Goal: Task Accomplishment & Management: Manage account settings

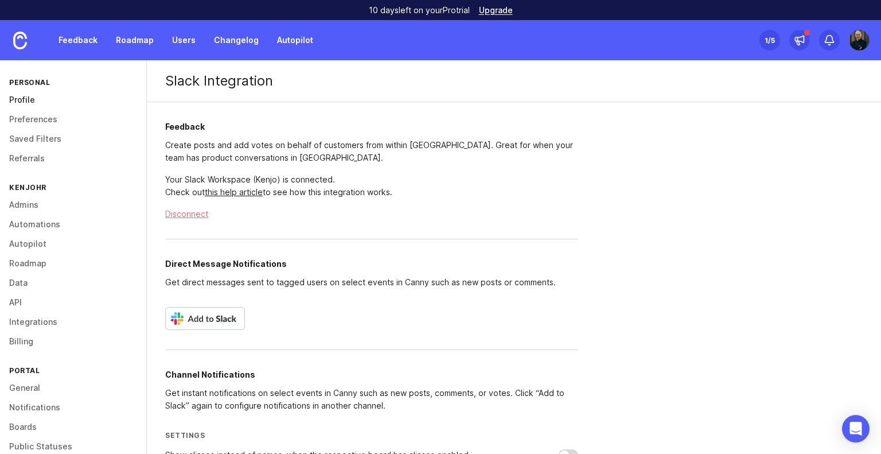
scroll to position [305, 0]
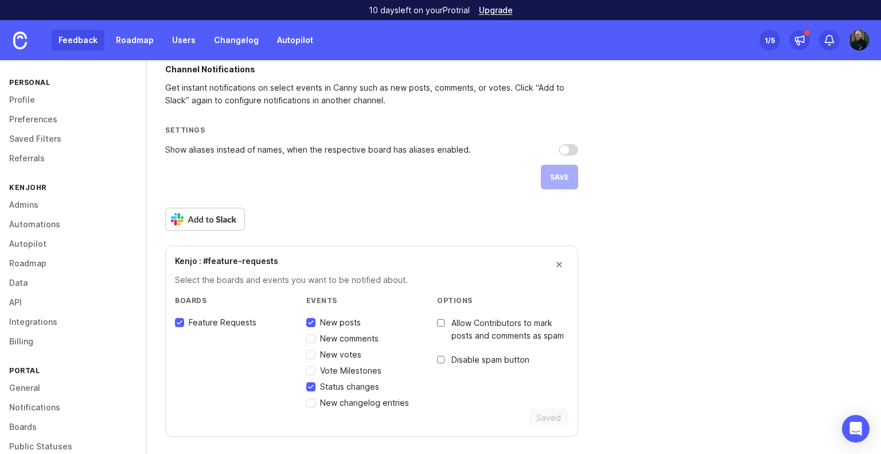
click at [78, 45] on link "Feedback" at bounding box center [78, 40] width 53 height 21
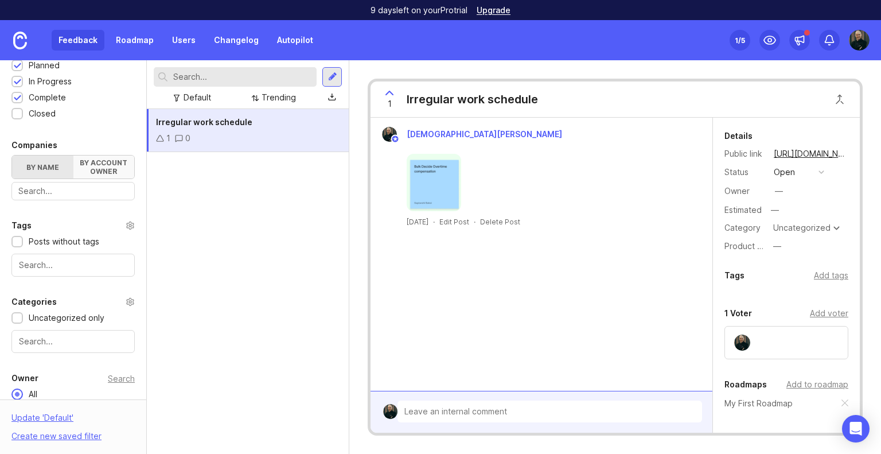
scroll to position [332, 0]
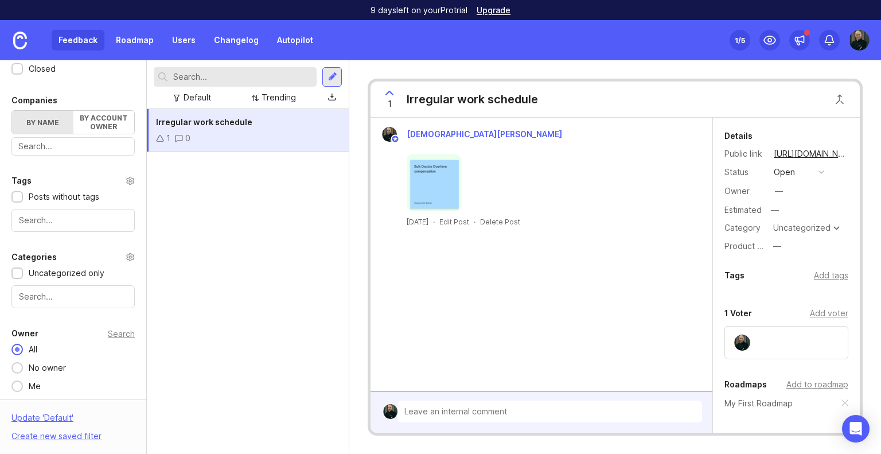
click at [57, 211] on div at bounding box center [72, 220] width 123 height 23
click at [56, 212] on div at bounding box center [72, 220] width 123 height 23
click at [53, 162] on div "Portal Settings User Segment Everyone (default) Date Range Posts Votes All time…" at bounding box center [73, 65] width 146 height 673
click at [50, 282] on div "Categories Uncategorized only" at bounding box center [73, 279] width 146 height 58
click at [52, 292] on input "text" at bounding box center [73, 296] width 108 height 13
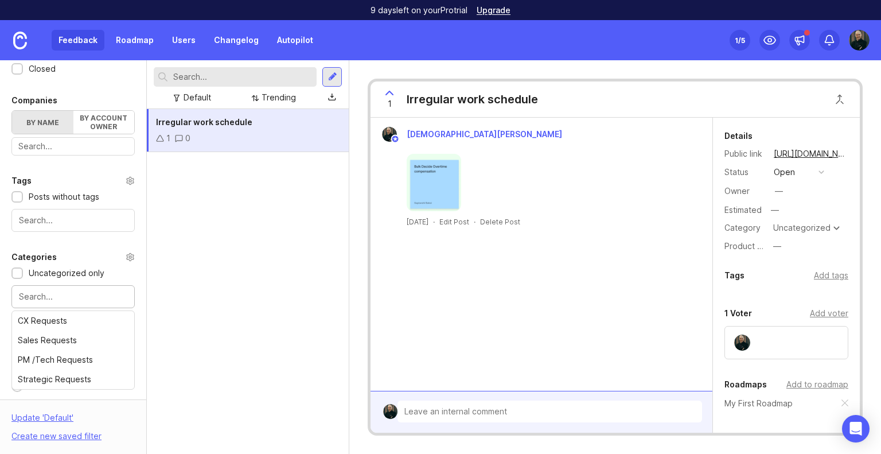
click at [63, 231] on div "Portal Settings User Segment Everyone (default) Date Range Posts Votes All time…" at bounding box center [73, 65] width 146 height 673
click at [60, 290] on input "text" at bounding box center [73, 296] width 108 height 13
click at [53, 251] on div "Categories" at bounding box center [33, 257] width 45 height 14
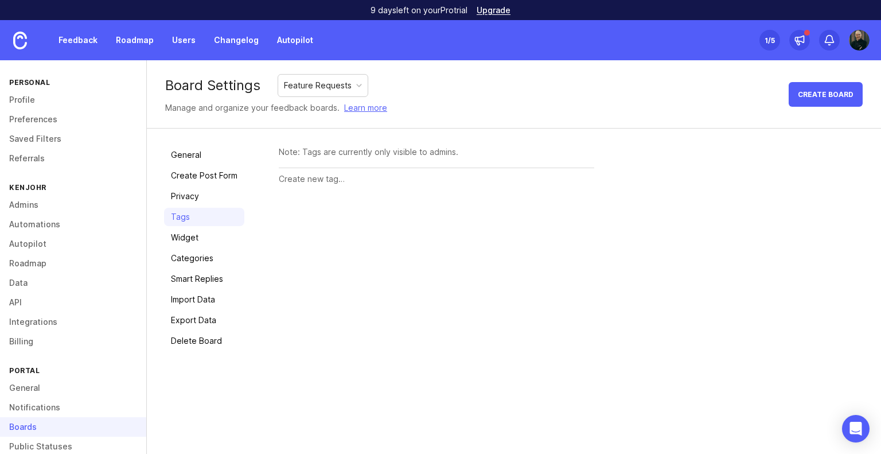
click at [298, 177] on input "text" at bounding box center [437, 179] width 316 height 13
type input "DSP"
click at [370, 148] on div "Note: Tags are currently only visible to admins." at bounding box center [437, 152] width 316 height 13
click at [344, 179] on input "DSP" at bounding box center [414, 179] width 271 height 13
click at [572, 188] on button "Create" at bounding box center [572, 180] width 45 height 20
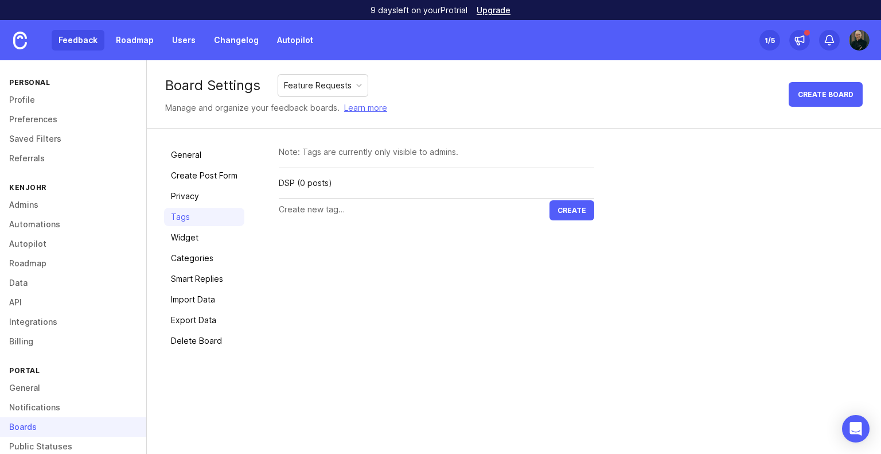
click at [75, 41] on link "Feedback" at bounding box center [78, 40] width 53 height 21
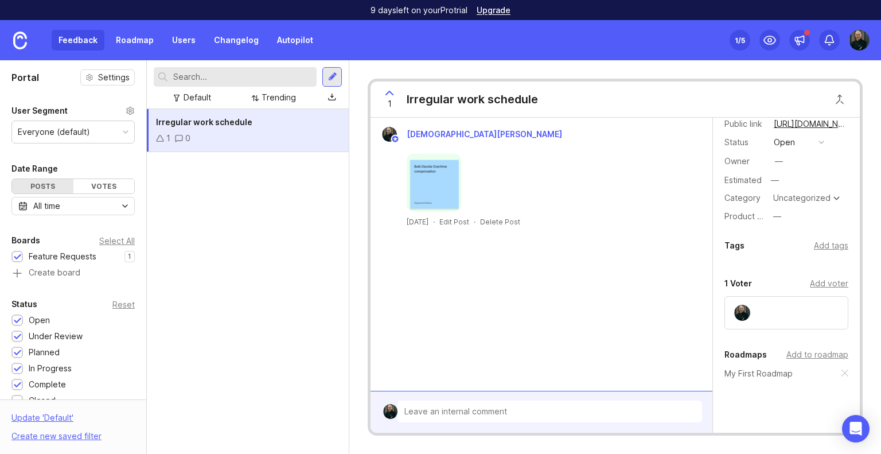
scroll to position [57, 0]
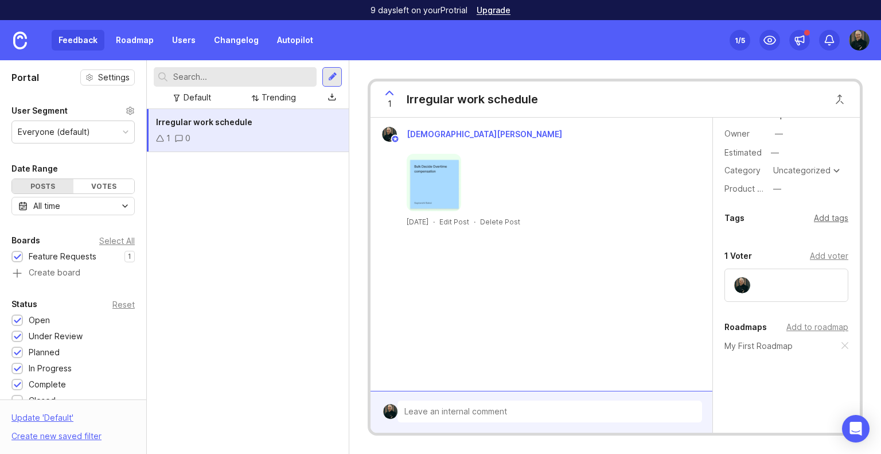
click at [825, 216] on div "Add tags" at bounding box center [831, 218] width 34 height 13
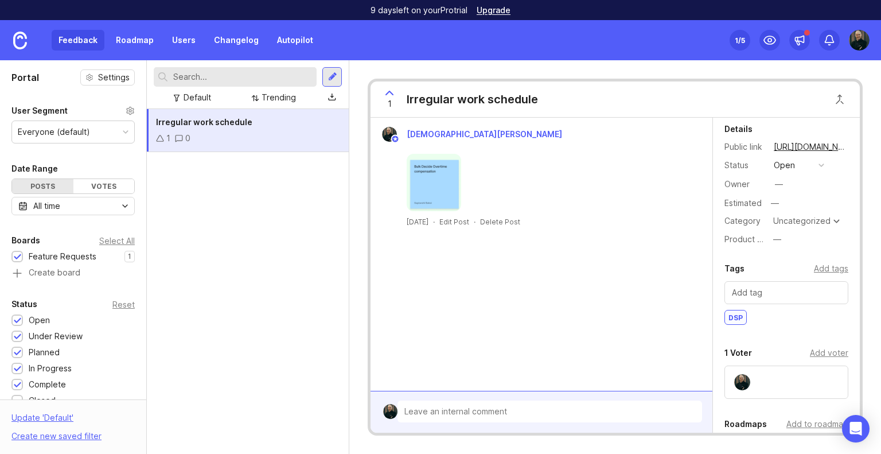
scroll to position [0, 0]
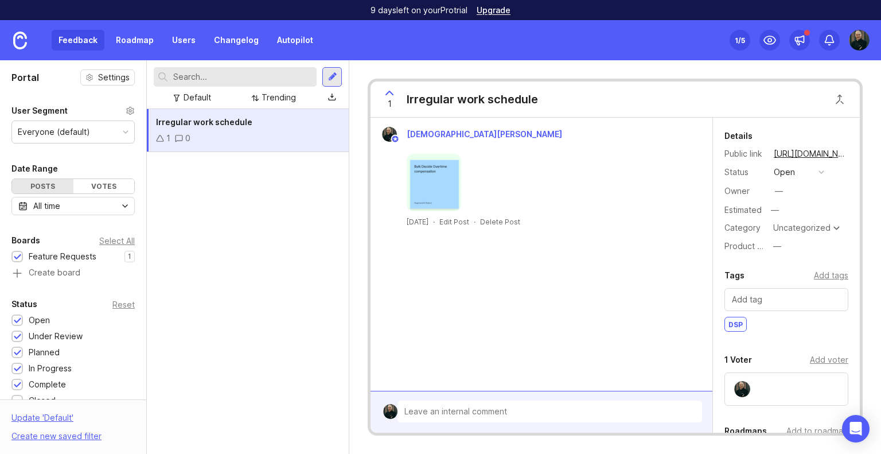
click at [197, 178] on div "Irregular work schedule 1 0" at bounding box center [248, 281] width 202 height 345
click at [159, 142] on icon at bounding box center [160, 138] width 8 height 8
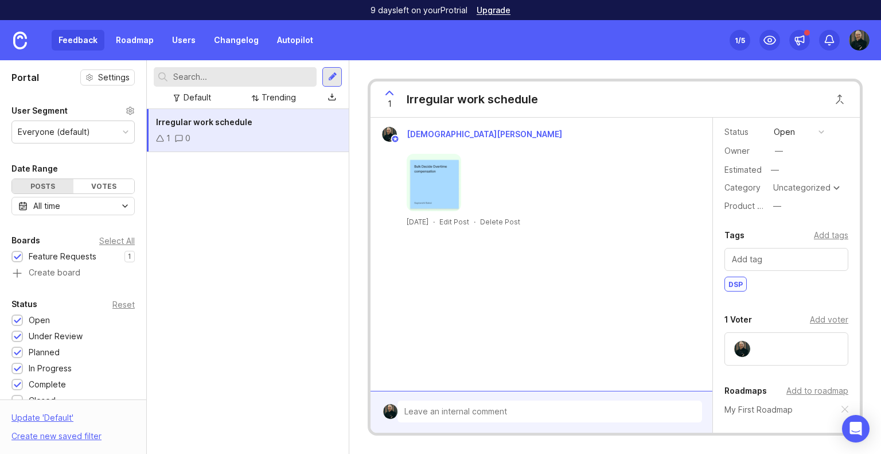
scroll to position [131, 0]
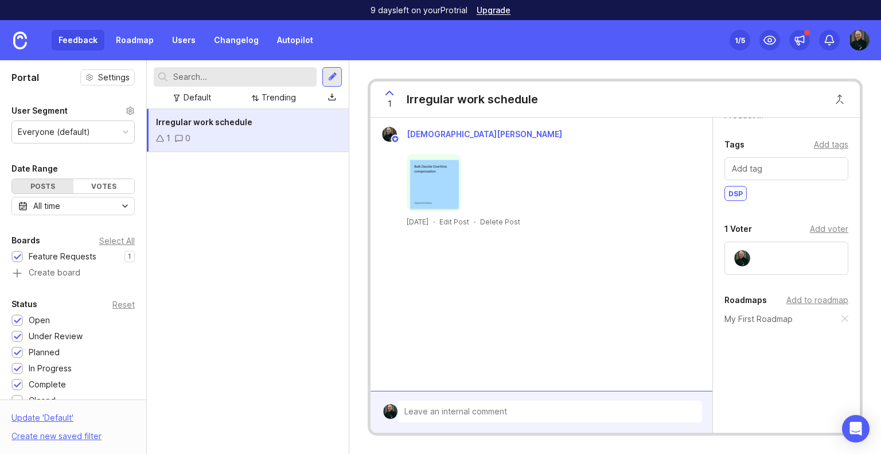
click at [464, 409] on div at bounding box center [550, 412] width 305 height 23
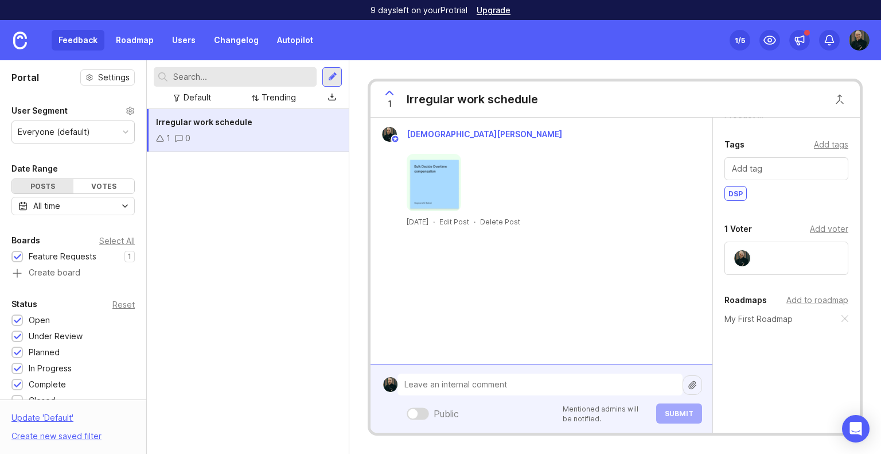
click at [740, 34] on div "1 /5" at bounding box center [740, 40] width 10 height 16
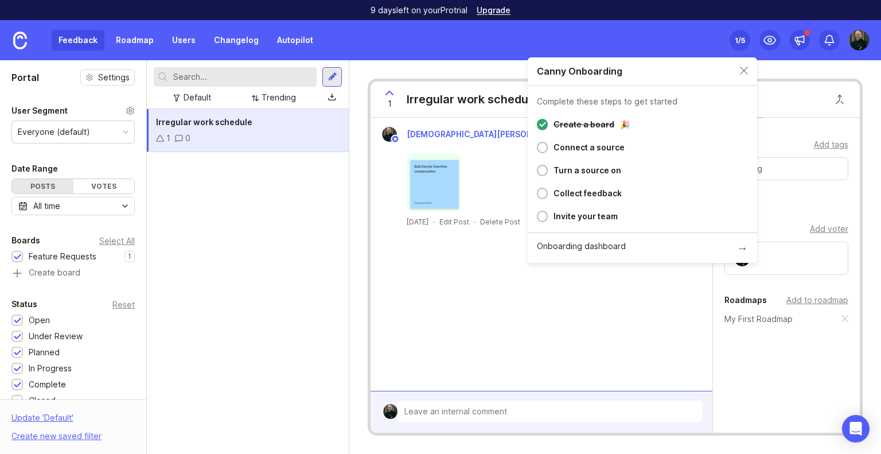
click at [578, 146] on div "Connect a source" at bounding box center [589, 148] width 71 height 14
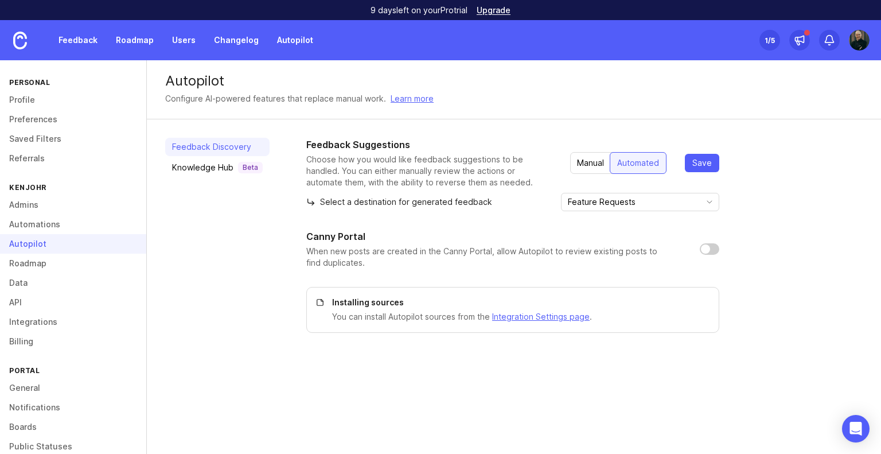
click at [709, 248] on input "checkbox" at bounding box center [710, 248] width 20 height 11
checkbox input "true"
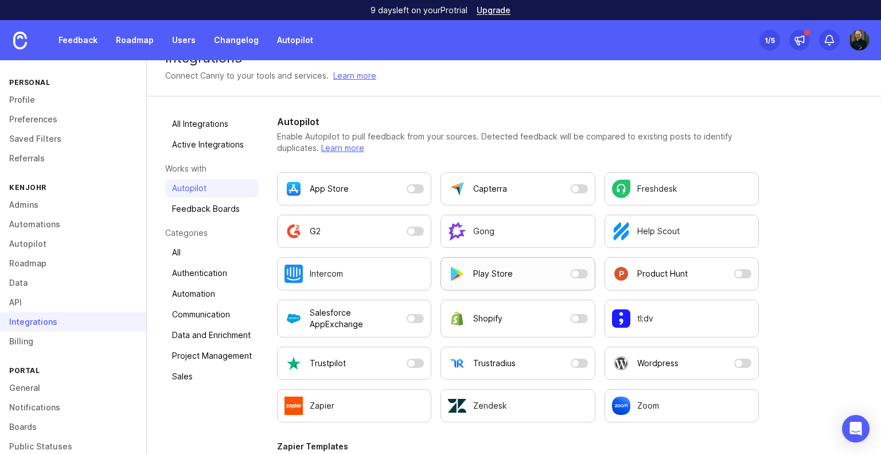
scroll to position [80, 0]
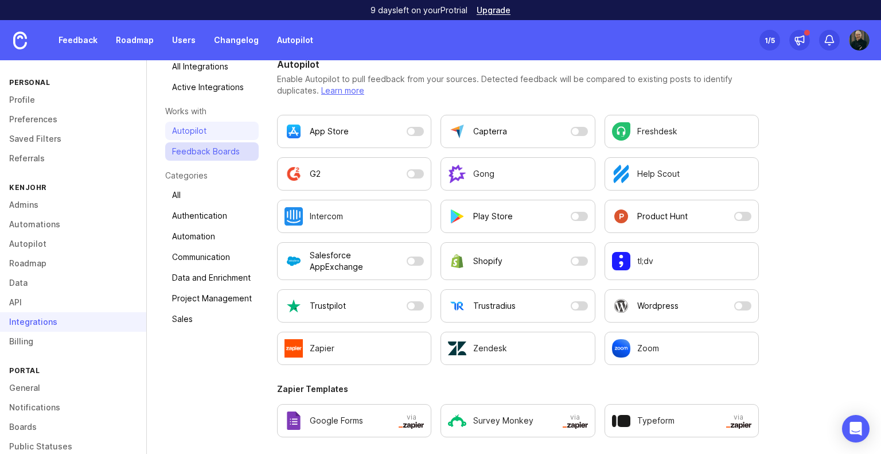
click at [226, 147] on link "Feedback Boards" at bounding box center [212, 151] width 94 height 18
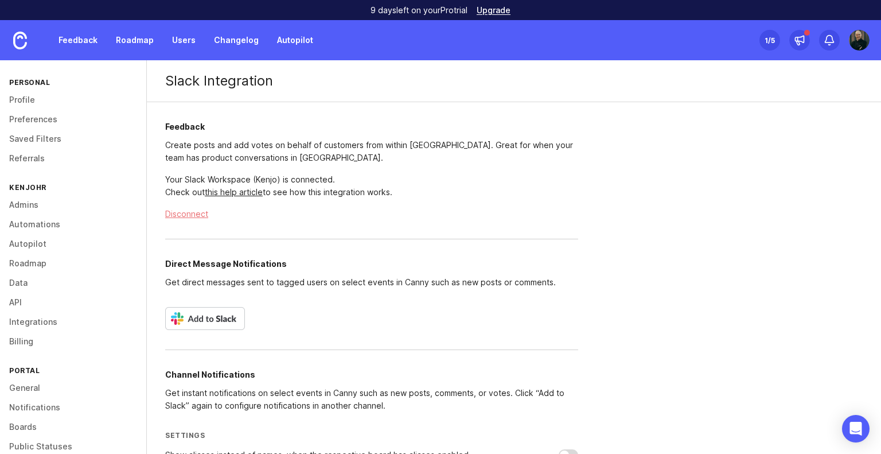
click at [773, 38] on div "1 /5" at bounding box center [770, 40] width 10 height 16
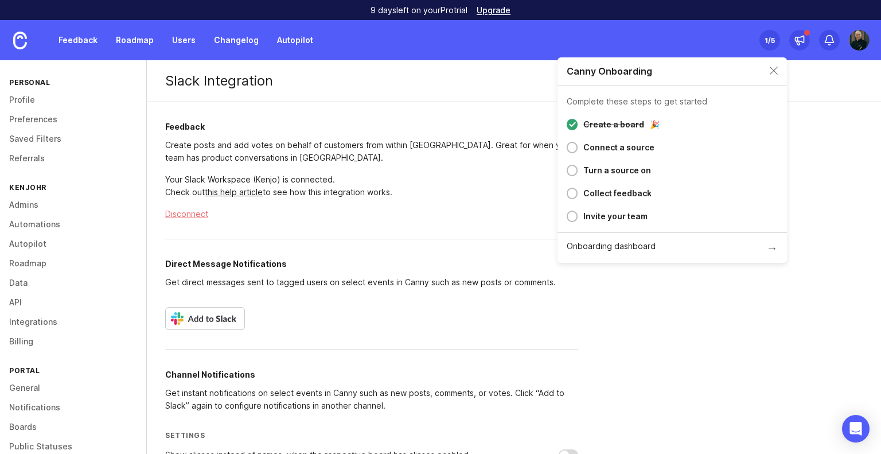
click at [586, 151] on div "Connect a source" at bounding box center [619, 148] width 71 height 14
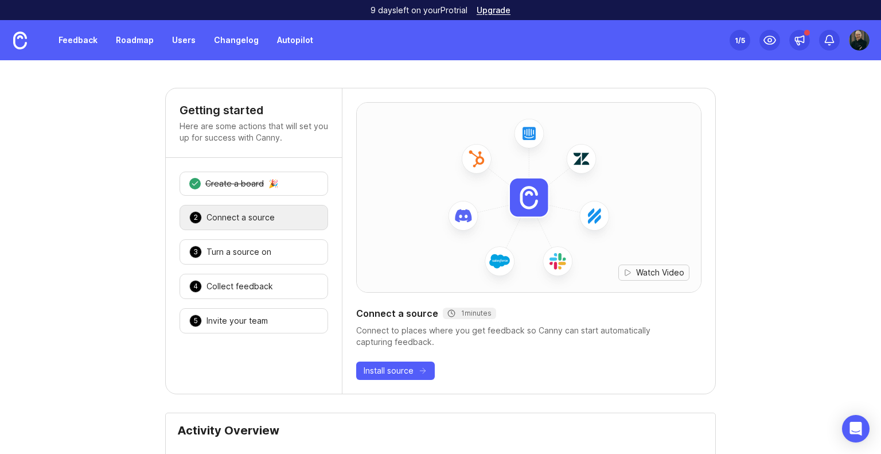
click at [656, 270] on span "Watch Video" at bounding box center [660, 272] width 48 height 11
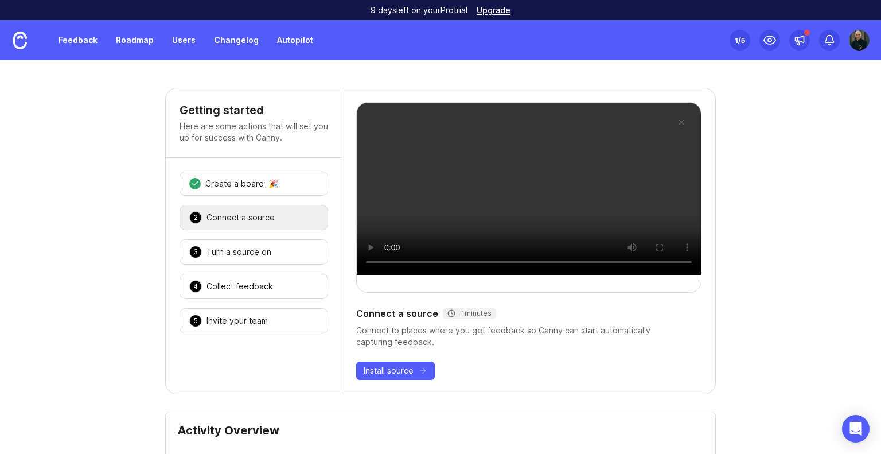
click at [541, 326] on div "Connect to places where you get feedback so Canny can start automatically captu…" at bounding box center [528, 336] width 345 height 23
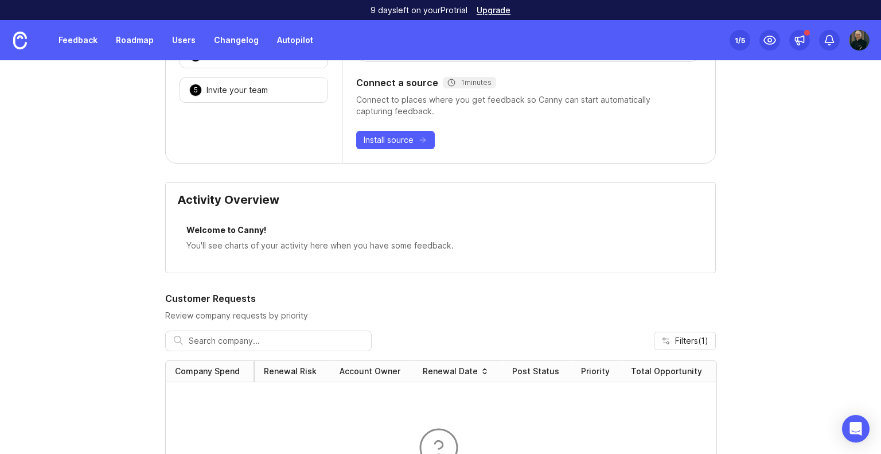
scroll to position [115, 0]
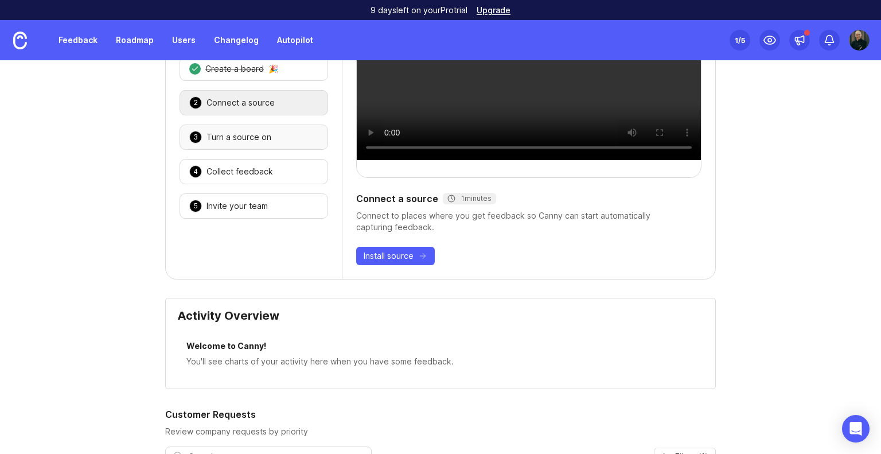
click at [232, 134] on div "Turn a source on" at bounding box center [239, 136] width 65 height 11
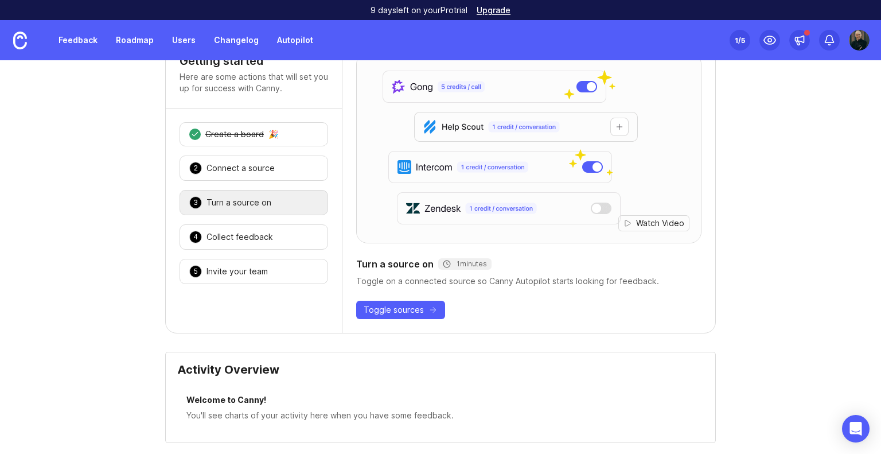
scroll to position [0, 0]
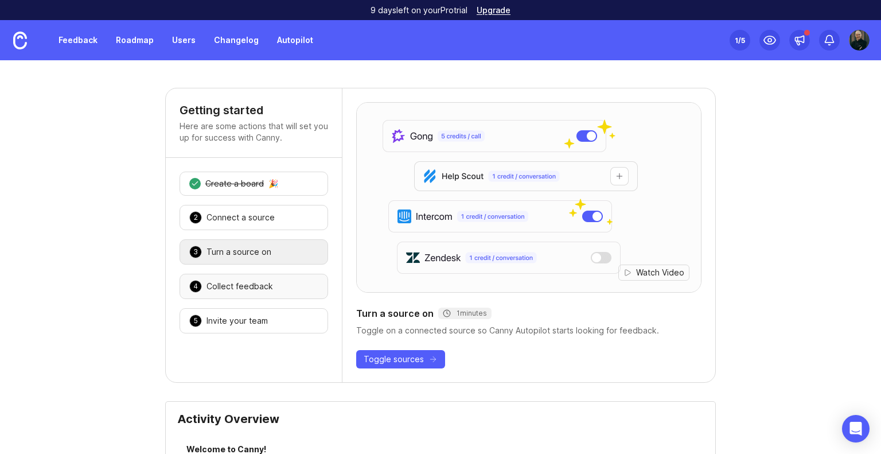
click at [247, 289] on div "Collect feedback" at bounding box center [240, 286] width 67 height 11
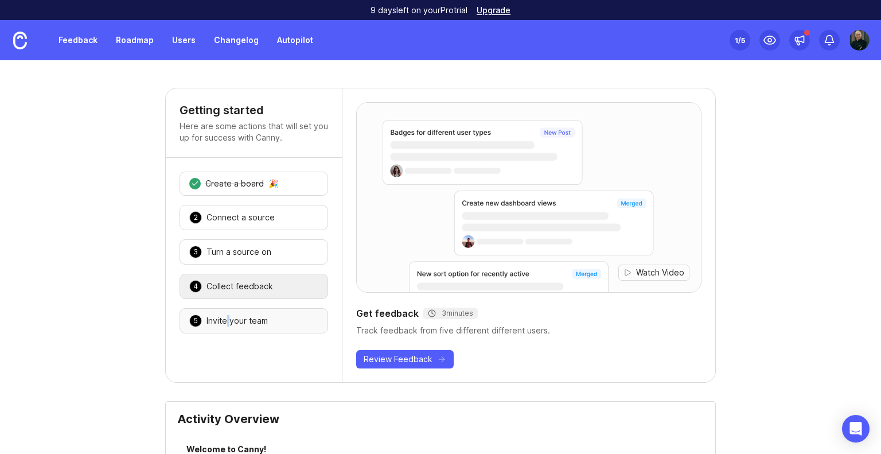
click at [224, 319] on div "Invite your team" at bounding box center [237, 320] width 61 height 11
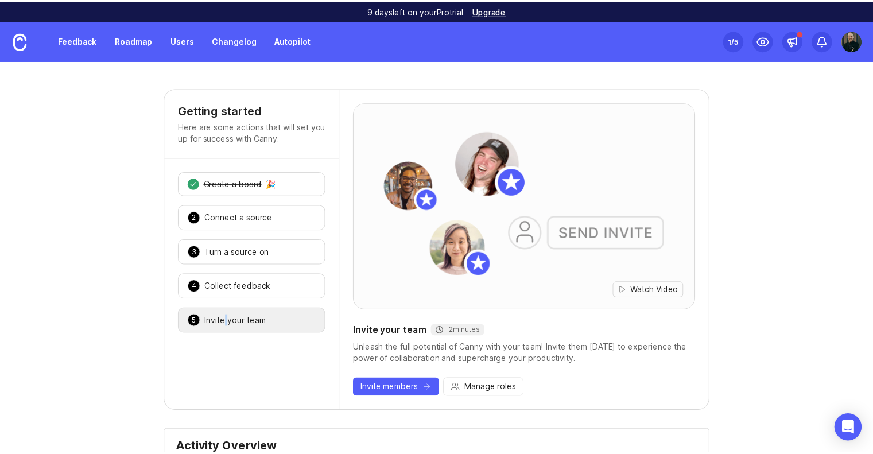
scroll to position [57, 0]
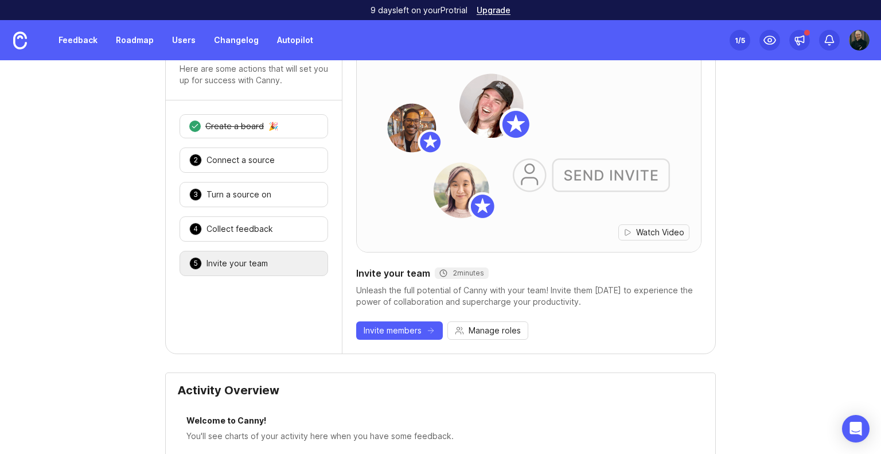
click at [497, 300] on div "Unleash the full potential of Canny with your team! Invite them today to experi…" at bounding box center [528, 296] width 345 height 23
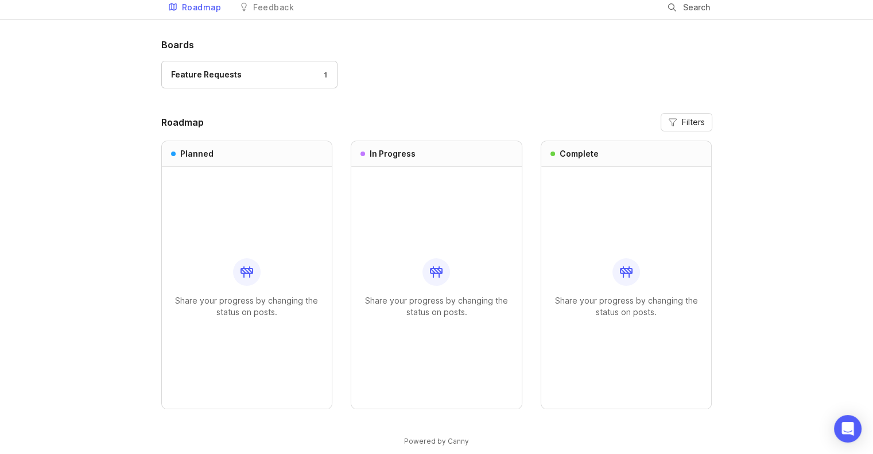
scroll to position [55, 0]
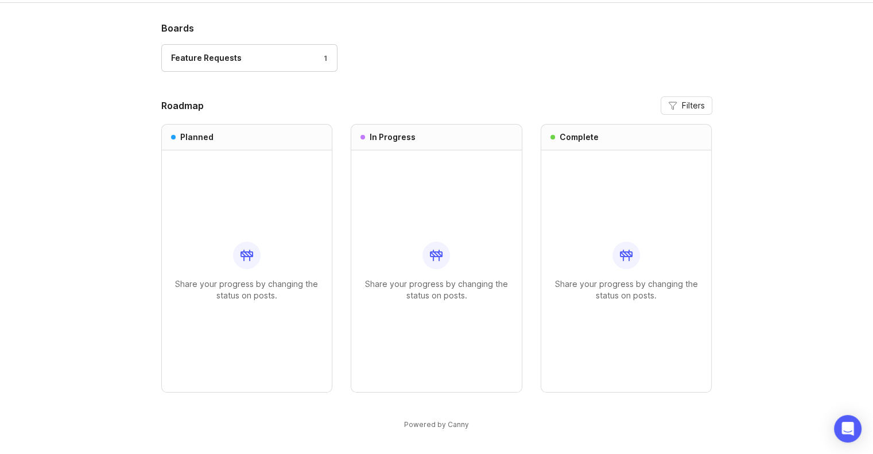
click at [261, 227] on div "Share your progress by changing the status on posts." at bounding box center [247, 271] width 152 height 242
click at [456, 234] on div "Share your progress by changing the status on posts." at bounding box center [436, 271] width 152 height 242
click at [648, 222] on div "Share your progress by changing the status on posts." at bounding box center [626, 271] width 152 height 242
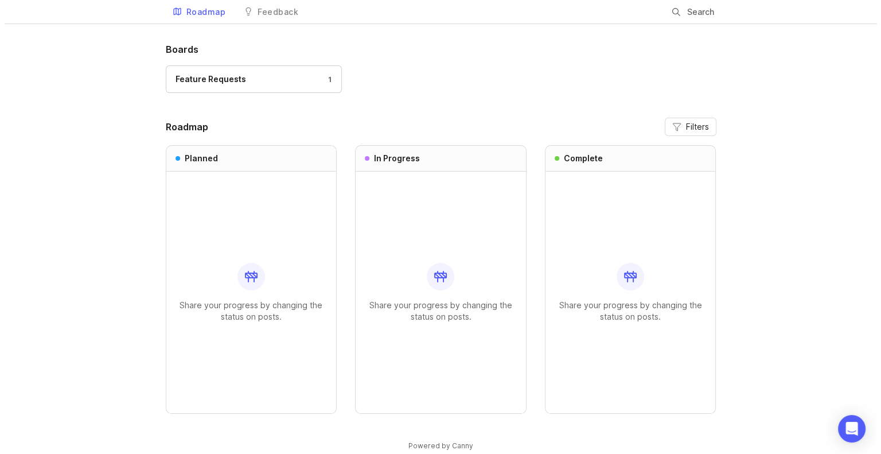
scroll to position [0, 0]
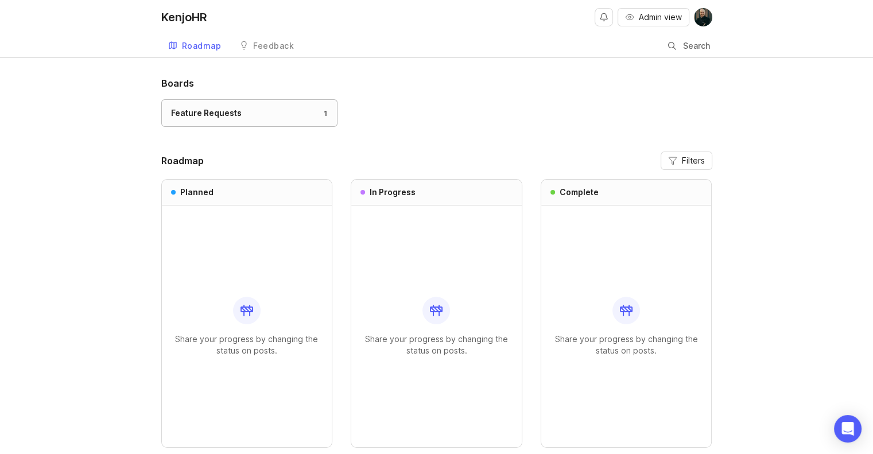
click at [211, 121] on link "Feature Requests 1" at bounding box center [249, 113] width 176 height 28
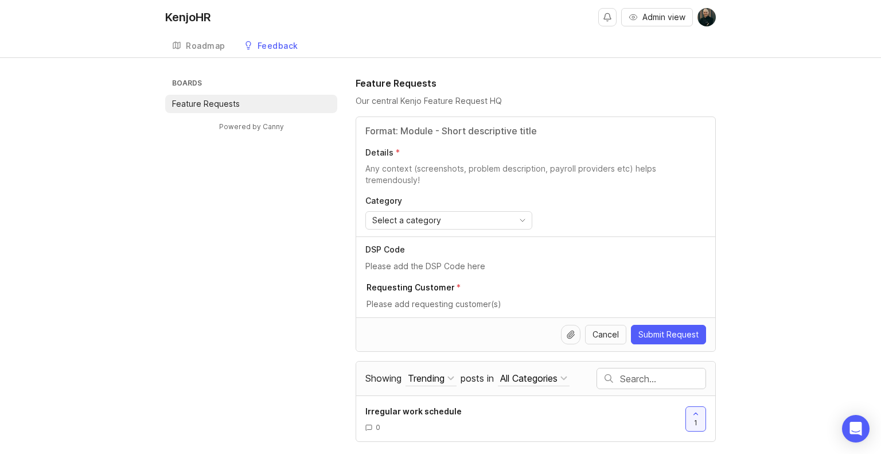
click at [270, 44] on div "Feedback" at bounding box center [278, 46] width 41 height 8
drag, startPoint x: 422, startPoint y: 131, endPoint x: 333, endPoint y: 143, distance: 90.2
click at [353, 141] on div "Boards Feature Requests Powered by Canny Feature Requests Our central Kenjo Fea…" at bounding box center [440, 259] width 551 height 366
click at [411, 269] on input "text" at bounding box center [536, 266] width 341 height 13
click at [414, 302] on input "text" at bounding box center [537, 304] width 340 height 13
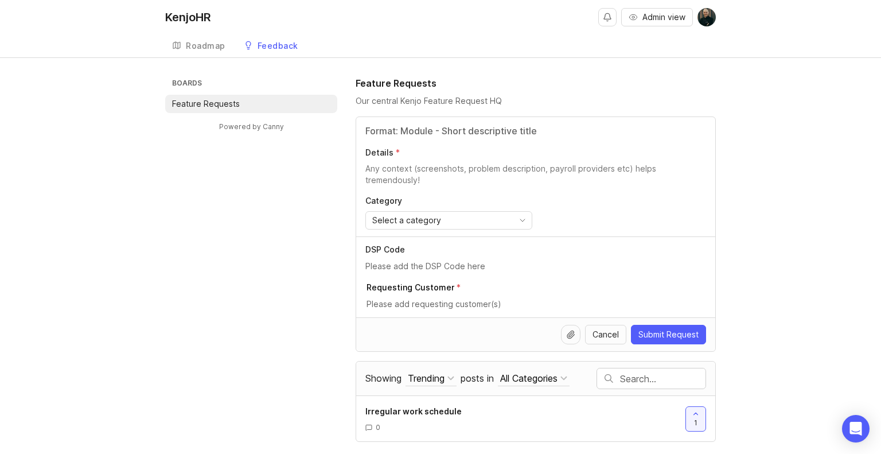
click at [578, 337] on div at bounding box center [571, 335] width 20 height 20
click at [430, 300] on input "text" at bounding box center [537, 304] width 340 height 13
click at [196, 42] on div "Roadmap" at bounding box center [206, 46] width 40 height 8
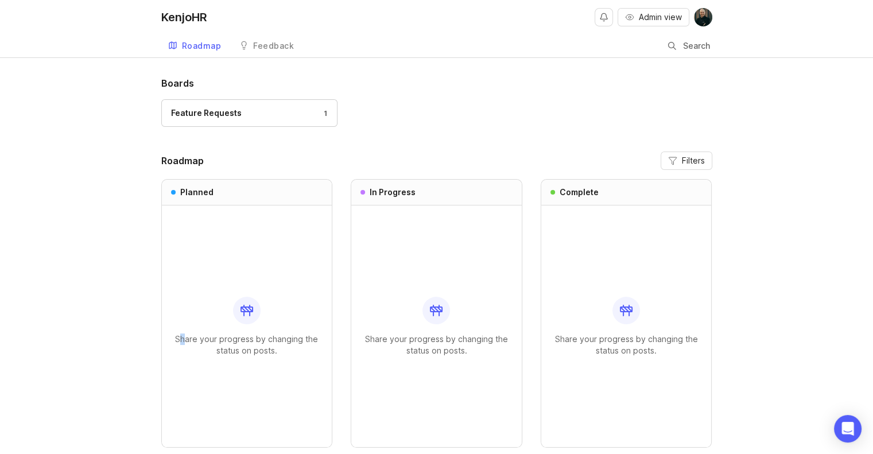
drag, startPoint x: 184, startPoint y: 324, endPoint x: 192, endPoint y: 320, distance: 9.3
click at [184, 324] on div "Share your progress by changing the status on posts." at bounding box center [247, 326] width 152 height 242
click at [354, 107] on div "Feature Requests 1" at bounding box center [436, 118] width 551 height 38
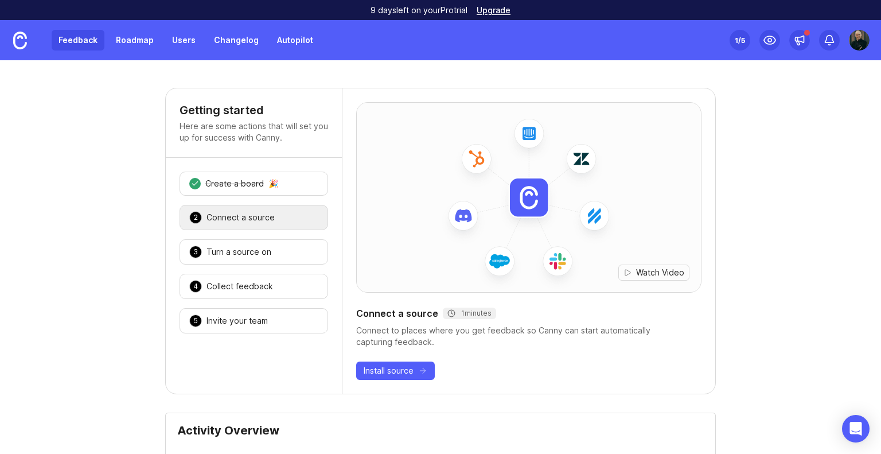
click at [80, 41] on link "Feedback" at bounding box center [78, 40] width 53 height 21
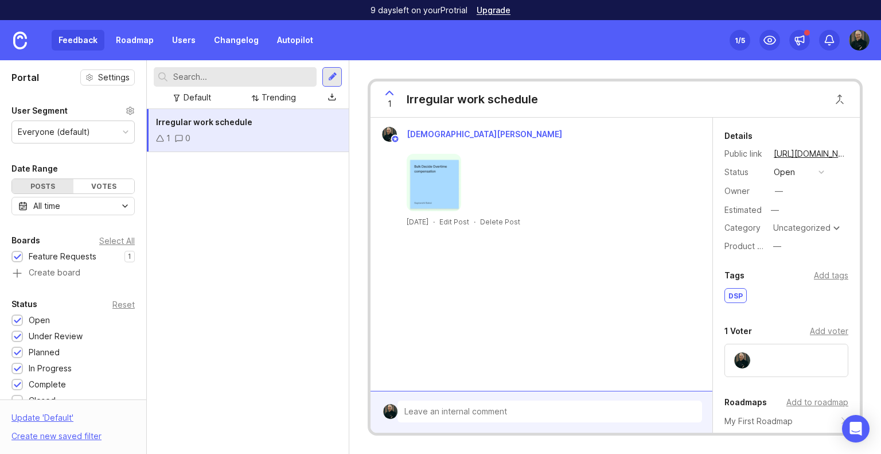
click at [325, 180] on div "Irregular work schedule 1 0" at bounding box center [248, 281] width 202 height 345
click at [81, 41] on div "Feedback Roadmap Users Changelog Autopilot" at bounding box center [186, 40] width 269 height 21
click at [75, 43] on div "Feedback Roadmap Users Changelog Autopilot" at bounding box center [186, 40] width 269 height 21
click at [24, 48] on img at bounding box center [20, 41] width 14 height 18
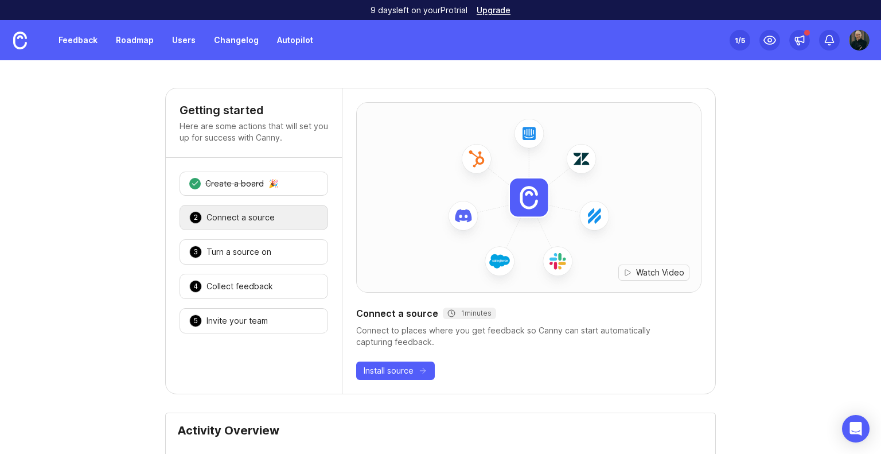
click at [83, 43] on link "Feedback" at bounding box center [78, 40] width 53 height 21
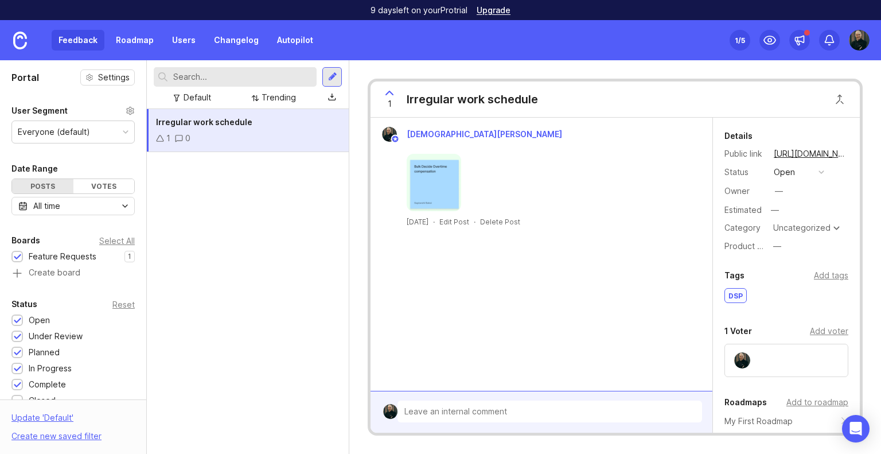
click at [186, 242] on div "Irregular work schedule 1 0" at bounding box center [248, 281] width 202 height 345
click at [186, 227] on div "Irregular work schedule 1 0" at bounding box center [248, 281] width 202 height 345
click at [24, 75] on h1 "Portal" at bounding box center [25, 78] width 28 height 14
click at [83, 37] on div "Feedback Roadmap Users Changelog Autopilot" at bounding box center [186, 40] width 269 height 21
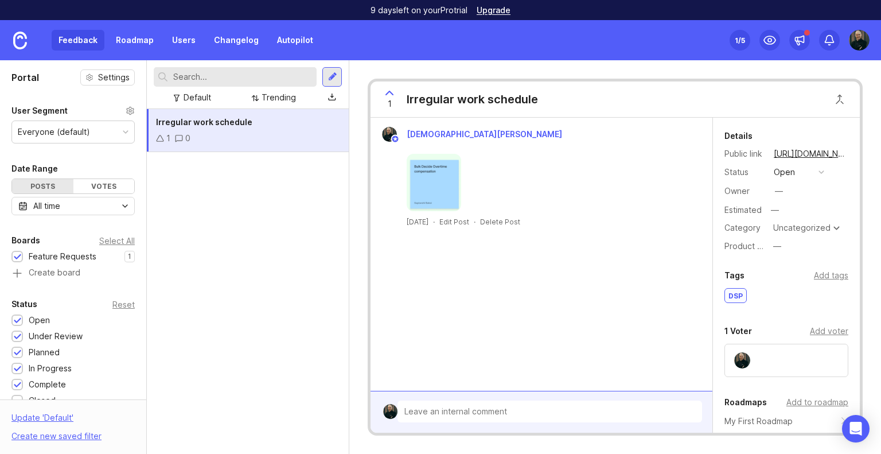
click at [83, 37] on div "Feedback Roadmap Users Changelog Autopilot" at bounding box center [186, 40] width 269 height 21
click at [332, 84] on div at bounding box center [332, 77] width 20 height 20
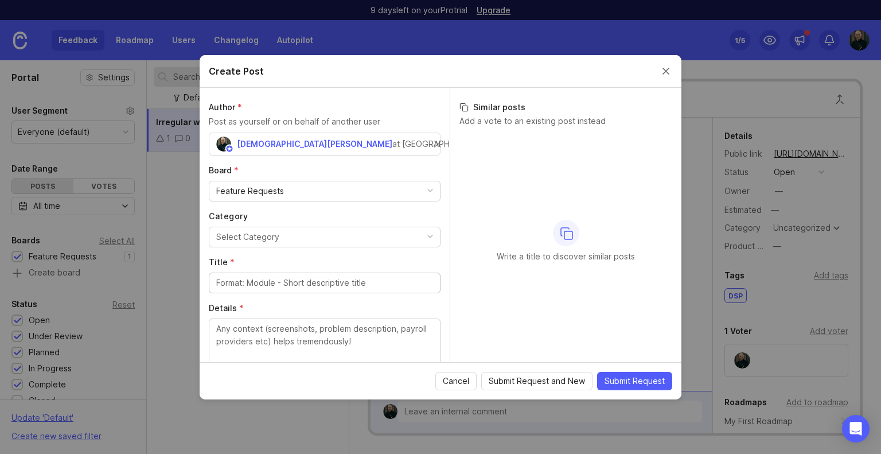
click at [659, 69] on div "Create Post" at bounding box center [441, 71] width 482 height 33
click at [666, 71] on button "Close create post modal" at bounding box center [666, 71] width 13 height 13
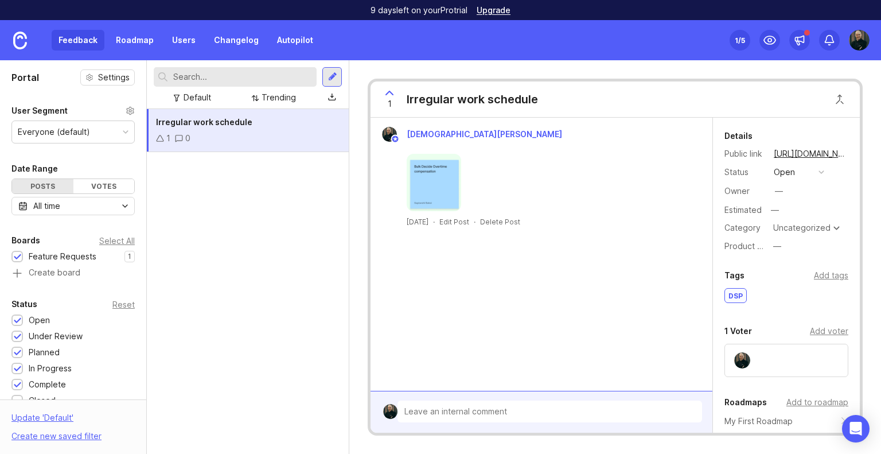
click at [170, 181] on div "Irregular work schedule 1 0" at bounding box center [248, 281] width 202 height 345
click at [133, 41] on link "Roadmap" at bounding box center [135, 40] width 52 height 21
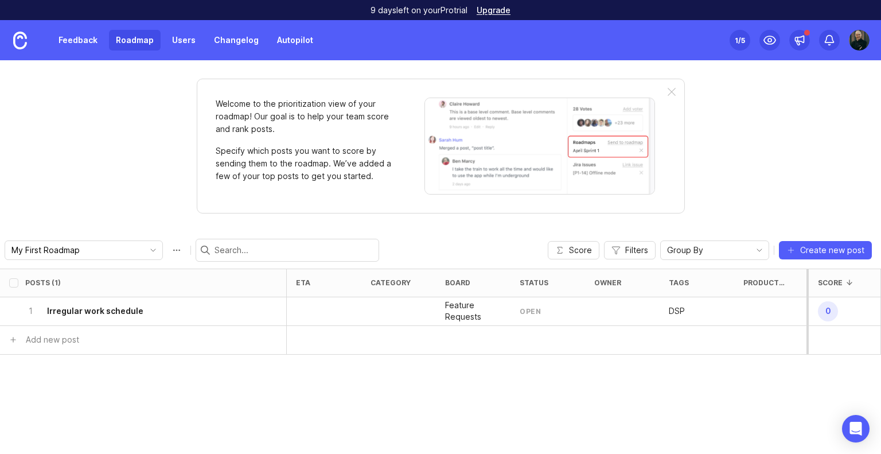
click at [89, 174] on div "Welcome to the prioritization view of your roadmap! Our goal is to help your te…" at bounding box center [440, 257] width 881 height 394
click at [74, 312] on h6 "Irregular work schedule" at bounding box center [95, 310] width 96 height 11
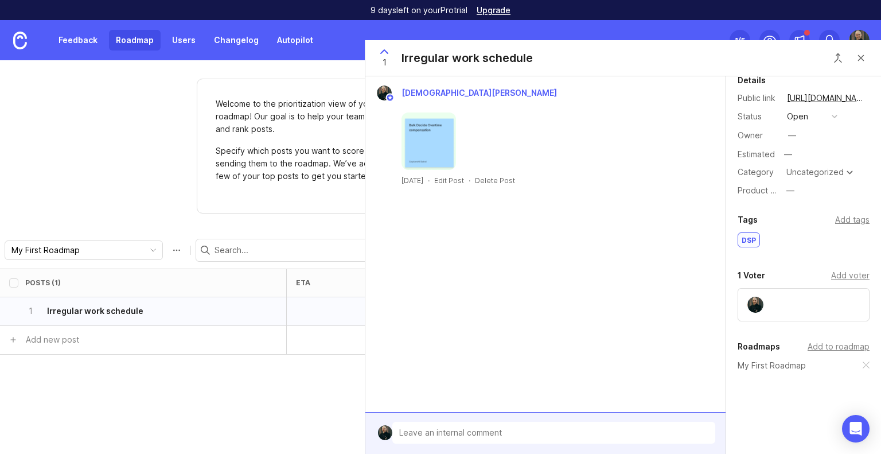
scroll to position [40, 0]
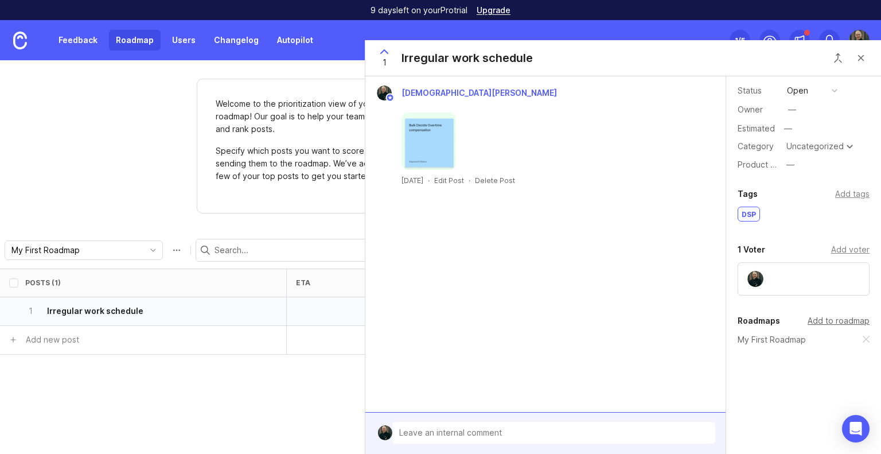
click at [820, 325] on div "Add to roadmap" at bounding box center [839, 320] width 62 height 13
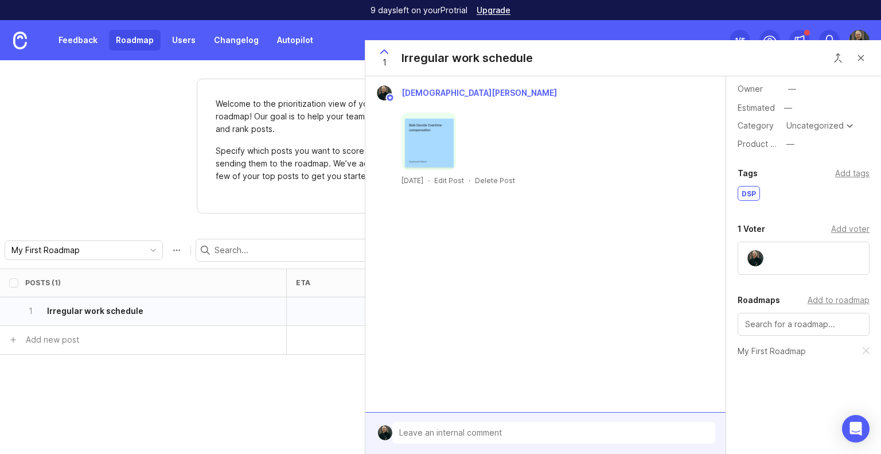
scroll to position [72, 0]
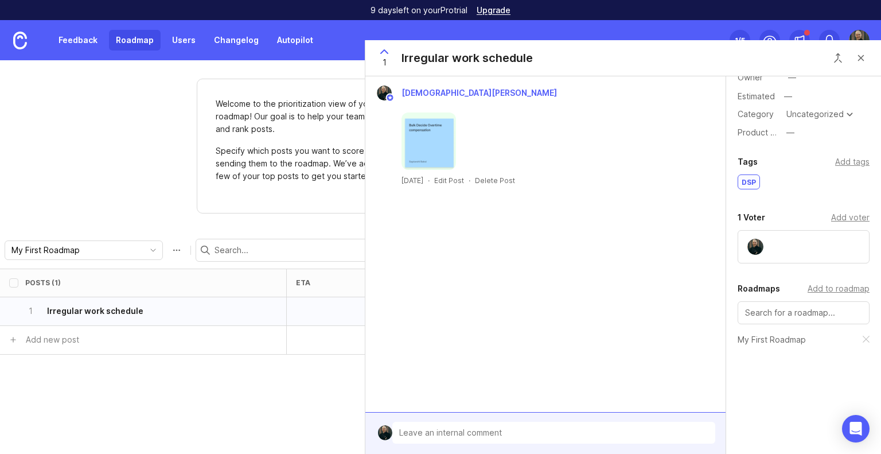
click at [156, 380] on div "Posts (1) eta category board status owner tags Product focus DSP Code Customers…" at bounding box center [440, 361] width 881 height 185
click at [857, 59] on button "Close button" at bounding box center [861, 57] width 23 height 23
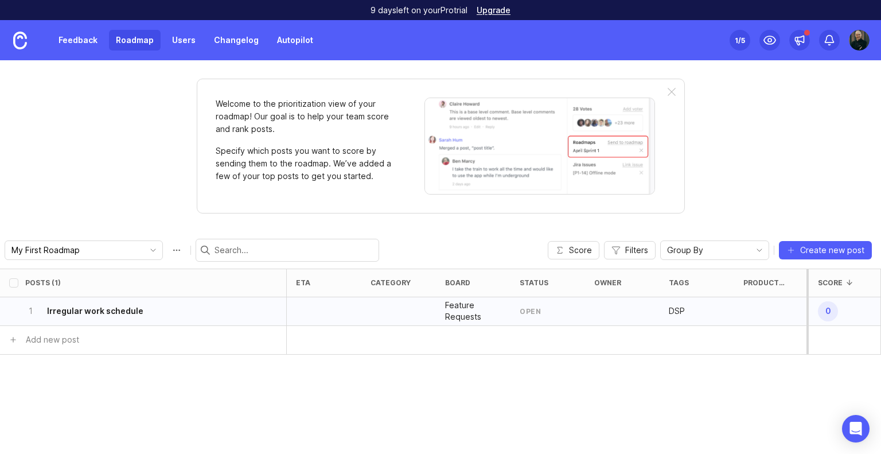
click at [335, 391] on div "Posts (1) eta category board status owner tags Product focus DSP Code Customers…" at bounding box center [440, 361] width 881 height 185
click at [92, 316] on div "1 Irregular work schedule" at bounding box center [139, 311] width 229 height 28
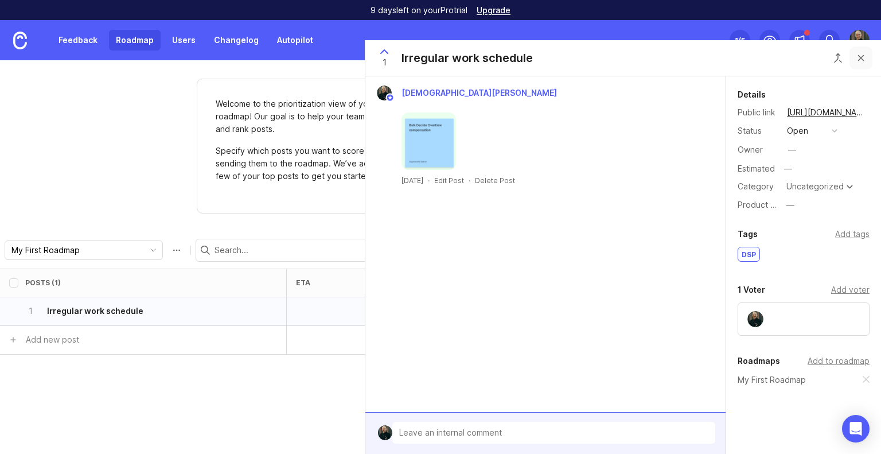
click at [864, 55] on button "Close button" at bounding box center [861, 57] width 23 height 23
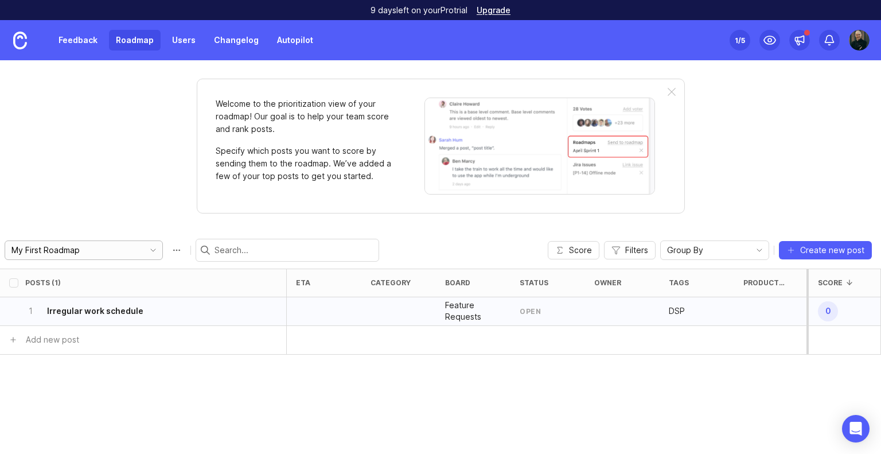
click at [74, 251] on input "My First Roadmap" at bounding box center [74, 250] width 127 height 13
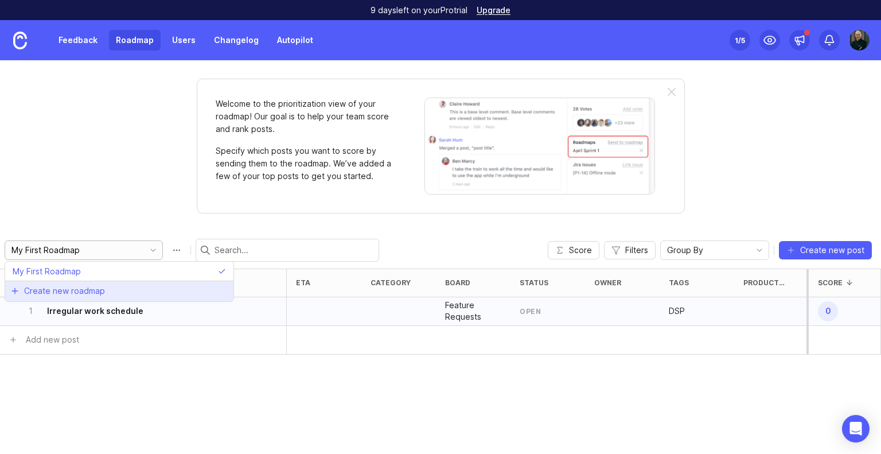
click at [91, 293] on span "Create new roadmap" at bounding box center [64, 290] width 81 height 11
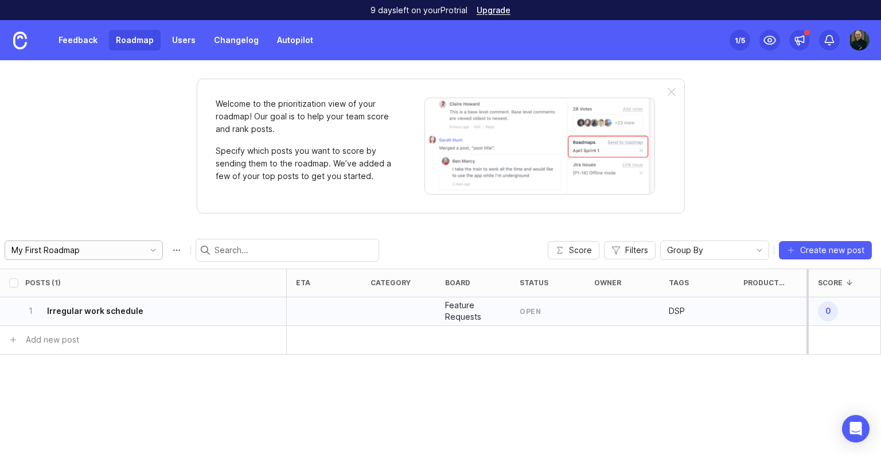
click at [94, 248] on input "My First Roadmap" at bounding box center [74, 250] width 127 height 13
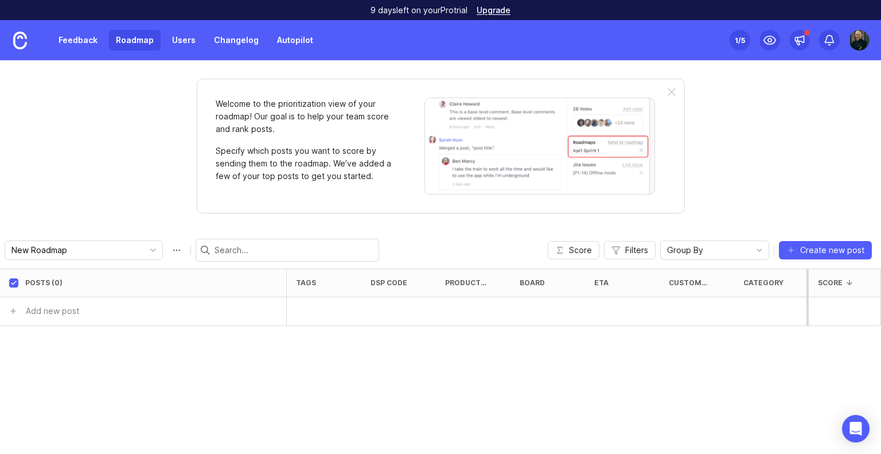
drag, startPoint x: 107, startPoint y: 248, endPoint x: 0, endPoint y: 249, distance: 106.7
click at [92, 246] on input "New Roadmap" at bounding box center [74, 250] width 127 height 13
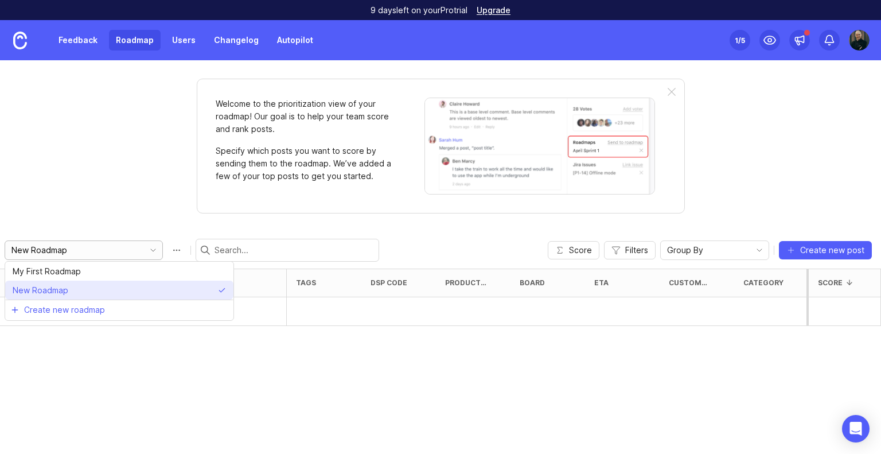
click at [84, 292] on li "New Roadmap" at bounding box center [119, 290] width 228 height 19
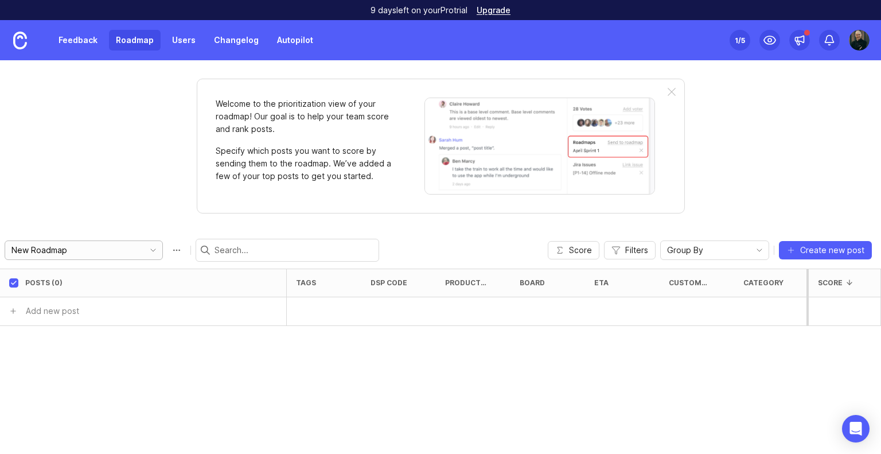
click at [85, 255] on input "New Roadmap" at bounding box center [74, 250] width 127 height 13
click at [144, 253] on icon "toggle icon" at bounding box center [153, 250] width 18 height 9
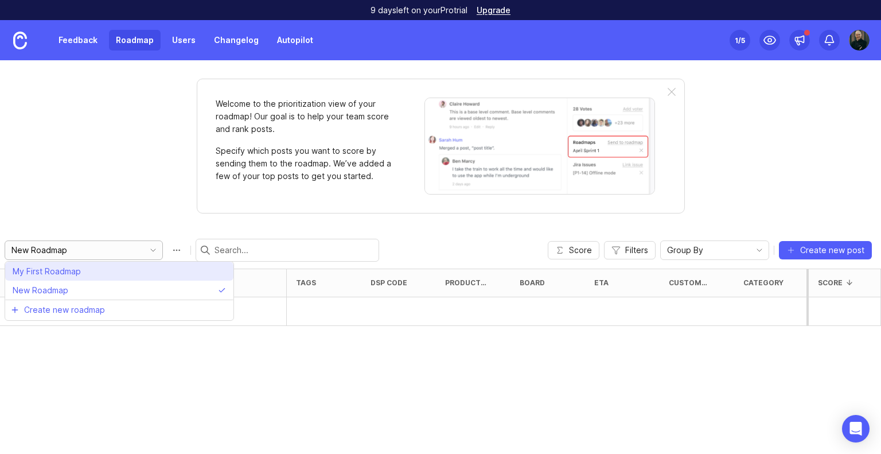
click at [130, 270] on li "My First Roadmap" at bounding box center [119, 271] width 228 height 19
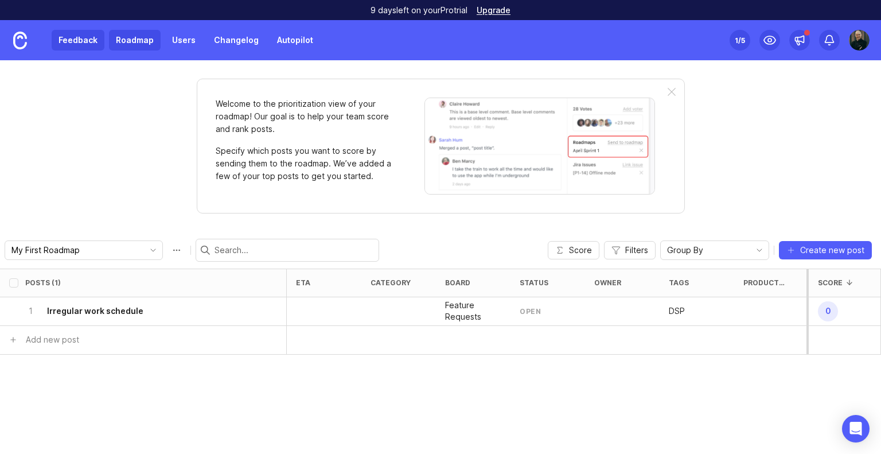
click at [80, 41] on link "Feedback" at bounding box center [78, 40] width 53 height 21
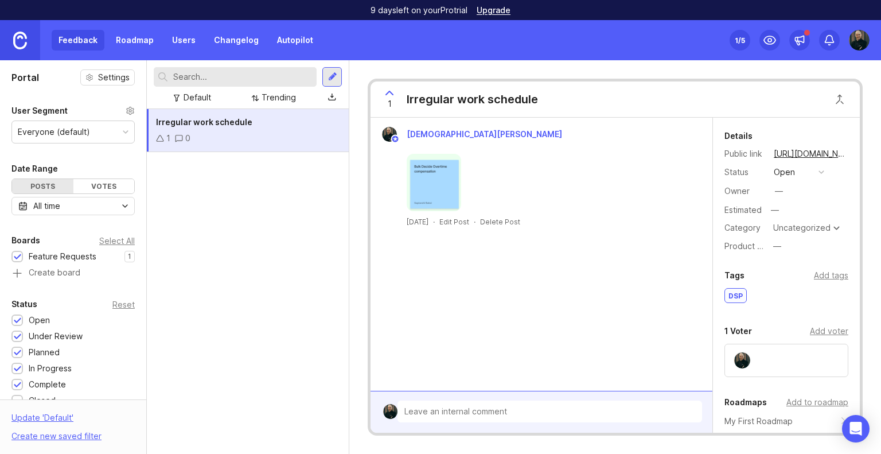
click at [16, 22] on link at bounding box center [20, 40] width 40 height 40
click at [126, 48] on link "Roadmap" at bounding box center [135, 40] width 52 height 21
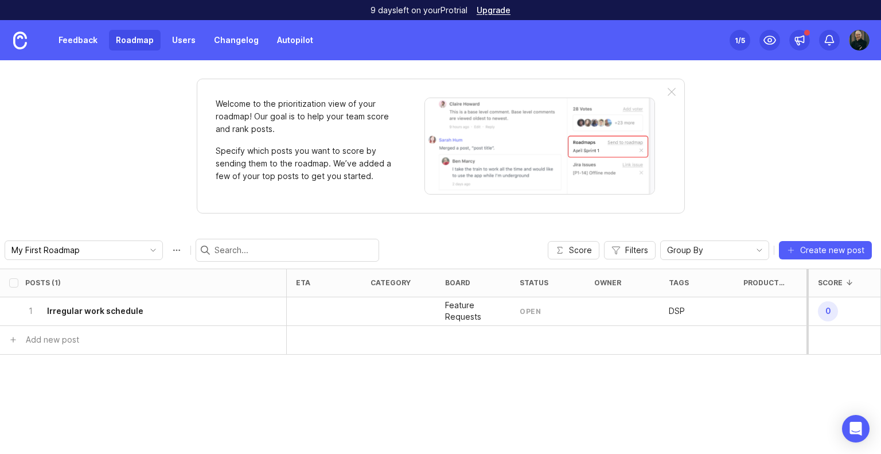
click at [872, 38] on div "Feedback Roadmap Users Changelog Autopilot Set up Canny 1 /5" at bounding box center [440, 40] width 881 height 40
click at [865, 38] on img at bounding box center [859, 40] width 21 height 21
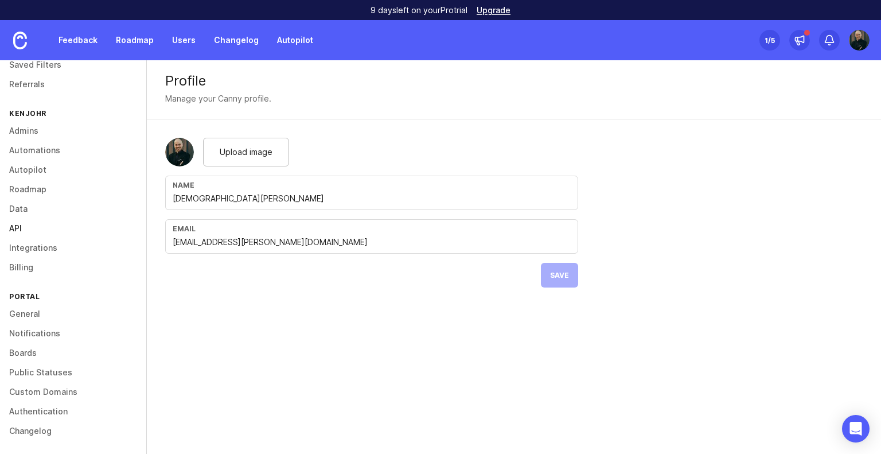
scroll to position [75, 0]
click at [26, 181] on link "Roadmap" at bounding box center [73, 189] width 146 height 20
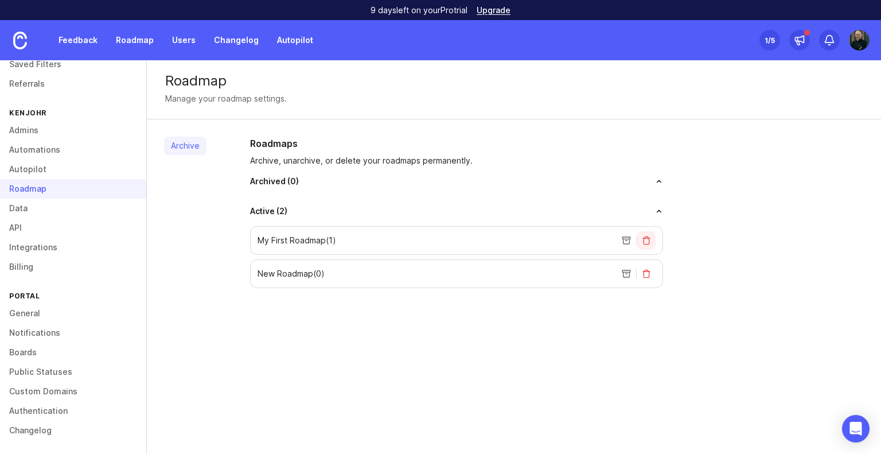
click at [647, 246] on button "delete roadmap" at bounding box center [647, 240] width 18 height 18
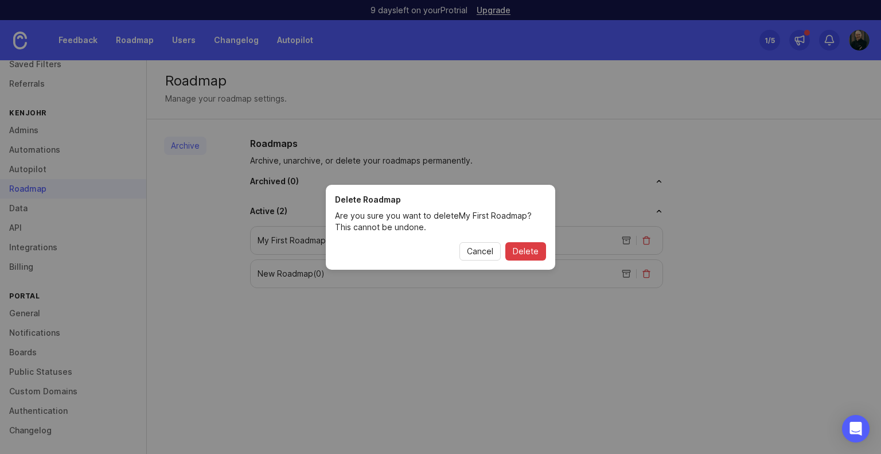
click at [528, 252] on span "Delete" at bounding box center [526, 251] width 26 height 11
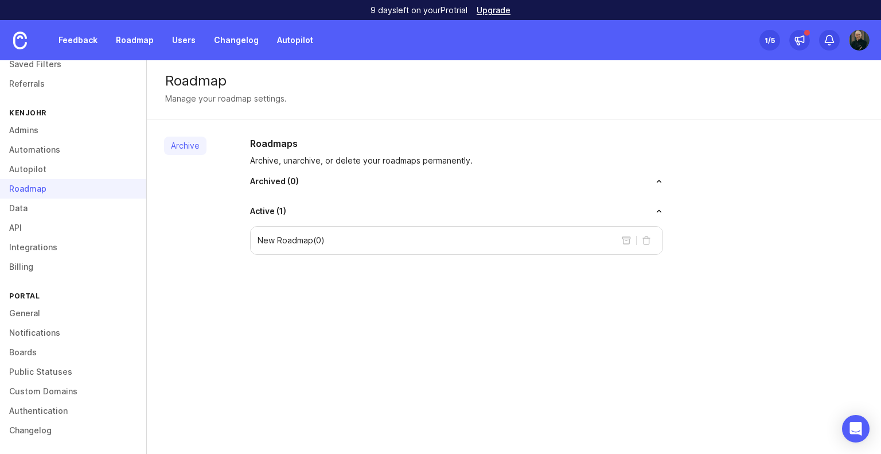
click at [321, 238] on p "New Roadmap ( 0 )" at bounding box center [291, 240] width 67 height 11
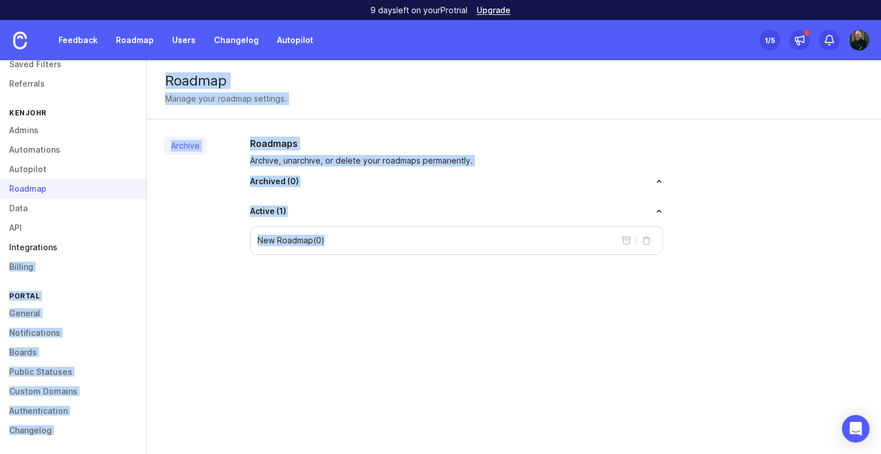
drag, startPoint x: 349, startPoint y: 238, endPoint x: 76, endPoint y: 239, distance: 273.1
click at [76, 238] on div "Personal Profile Preferences Saved Filters Referrals KenjoHR Admins Automations…" at bounding box center [440, 257] width 881 height 394
click at [460, 226] on div "New Roadmap ( 0 )" at bounding box center [456, 240] width 413 height 29
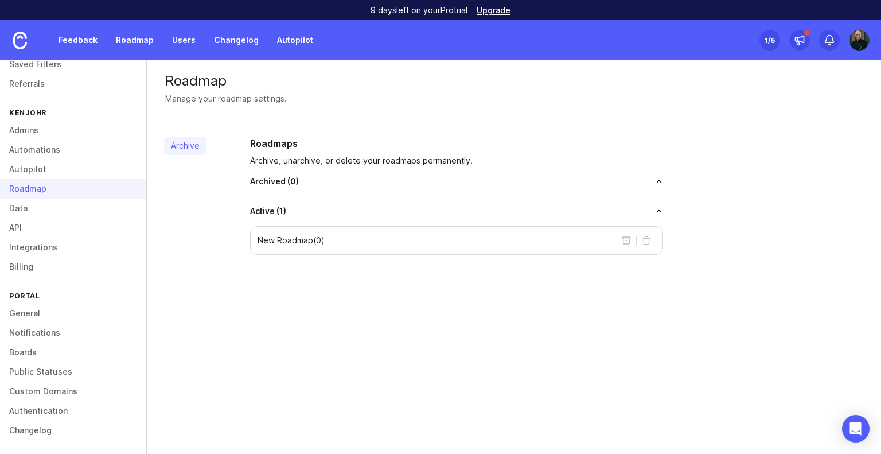
click at [482, 242] on div "New Roadmap ( 0 )" at bounding box center [456, 240] width 413 height 29
click at [312, 245] on p "New Roadmap ( 0 )" at bounding box center [291, 240] width 67 height 11
click at [652, 242] on button "delete roadmap" at bounding box center [647, 240] width 18 height 18
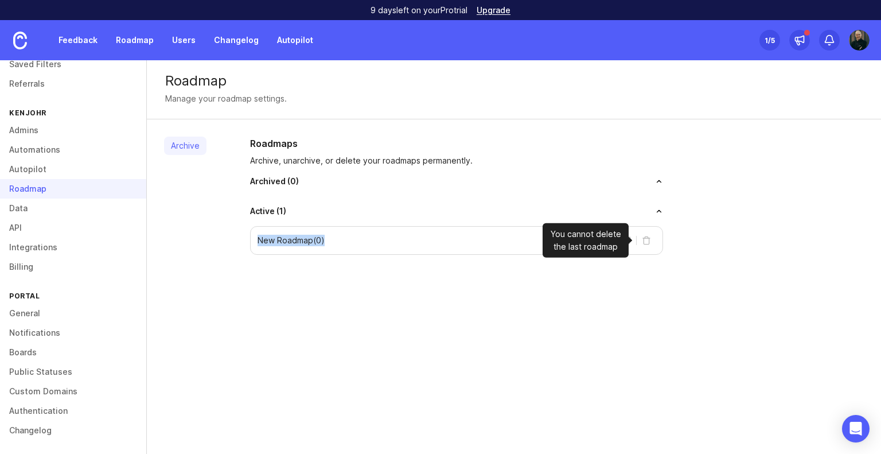
click at [650, 242] on button "delete roadmap" at bounding box center [647, 240] width 18 height 18
click at [438, 248] on div "New Roadmap ( 0 )" at bounding box center [456, 240] width 413 height 29
click at [248, 233] on div "Roadmaps Archive, unarchive, or delete your roadmaps permanently. Archived ( 0 …" at bounding box center [457, 196] width 432 height 118
click at [413, 227] on div "New Roadmap ( 0 )" at bounding box center [456, 240] width 413 height 29
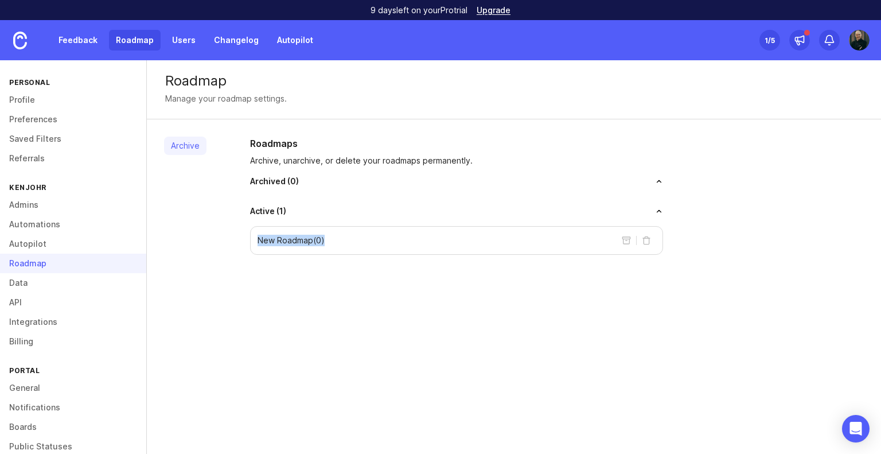
click at [120, 42] on link "Roadmap" at bounding box center [135, 40] width 52 height 21
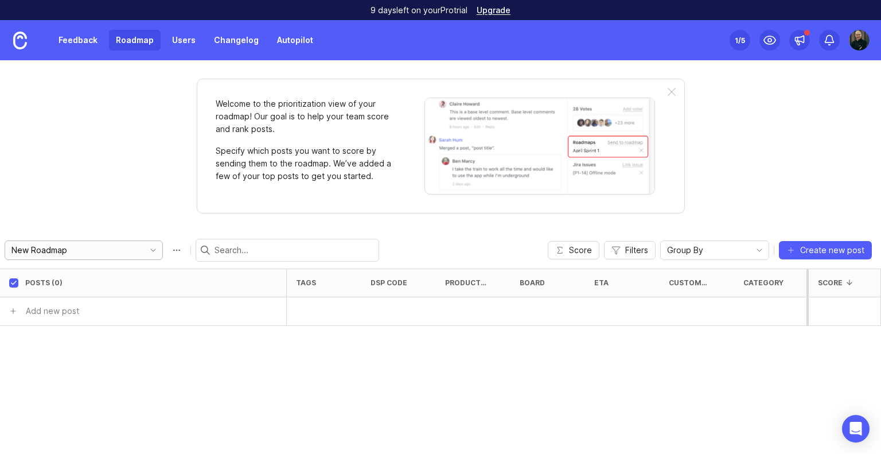
click at [117, 252] on input "New Roadmap" at bounding box center [74, 250] width 127 height 13
click at [235, 271] on div "Posts (0)" at bounding box center [155, 283] width 261 height 28
click at [104, 258] on div "New Roadmap" at bounding box center [72, 250] width 134 height 18
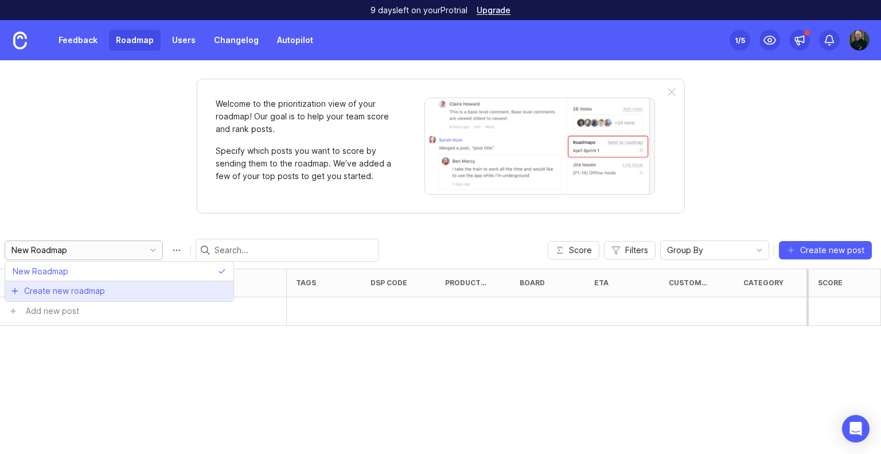
click at [98, 286] on span "Create new roadmap" at bounding box center [64, 290] width 81 height 11
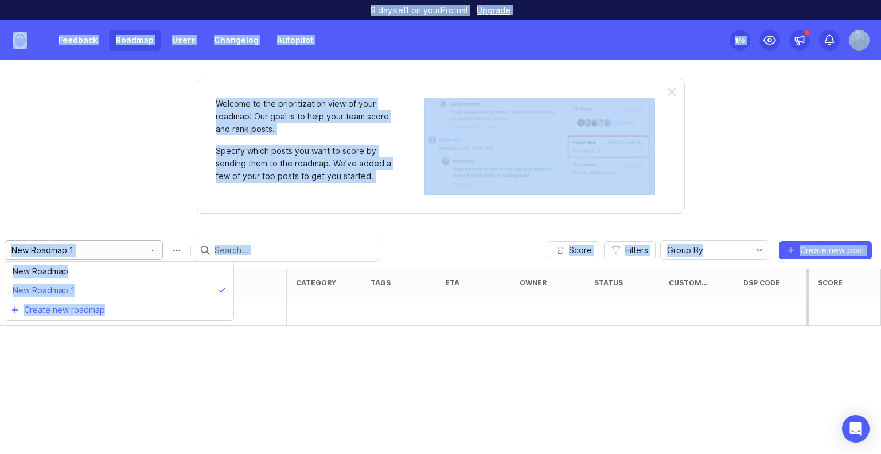
click at [81, 245] on input "New Roadmap 1" at bounding box center [74, 250] width 127 height 13
click at [83, 247] on input "New Roadmap 1" at bounding box center [74, 250] width 127 height 13
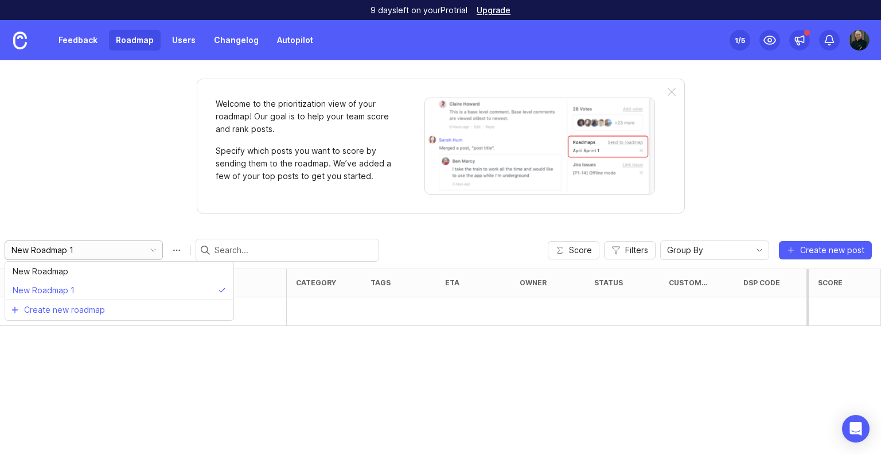
drag, startPoint x: 34, startPoint y: 238, endPoint x: 0, endPoint y: 236, distance: 33.9
click at [0, 236] on div "New Roadmap 1 Score Filters Group By Create new post" at bounding box center [440, 250] width 881 height 37
type input "Kenjo Roadmap"
click at [79, 166] on div "Welcome to the prioritization view of your roadmap! Our goal is to help your te…" at bounding box center [440, 257] width 881 height 394
click at [68, 167] on div "Welcome to the prioritization view of your roadmap! Our goal is to help your te…" at bounding box center [440, 257] width 881 height 394
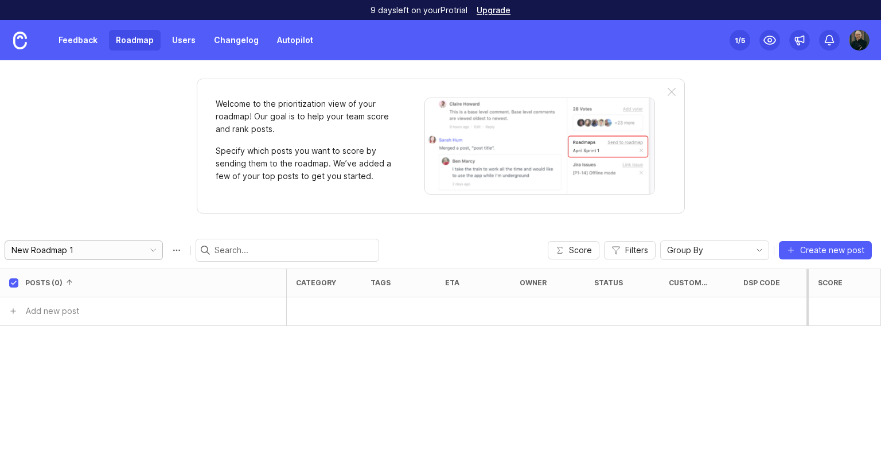
click at [87, 247] on div "New Roadmap 1" at bounding box center [72, 250] width 134 height 18
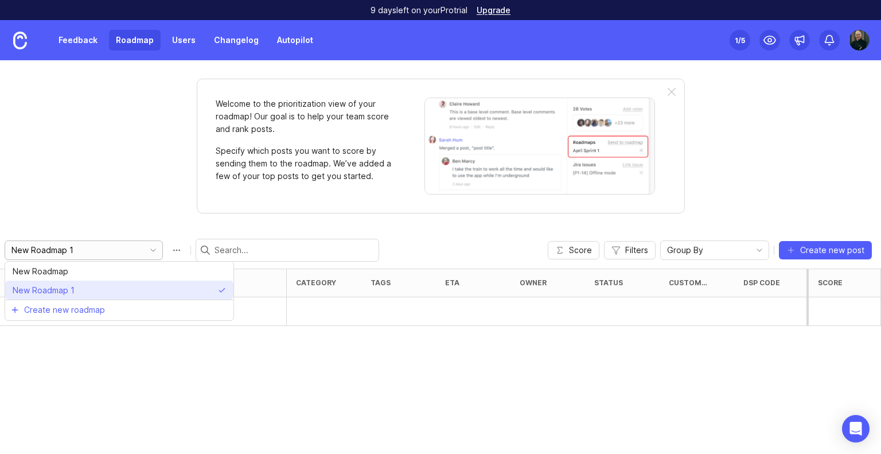
click at [71, 290] on span "New Roadmap 1" at bounding box center [44, 290] width 62 height 13
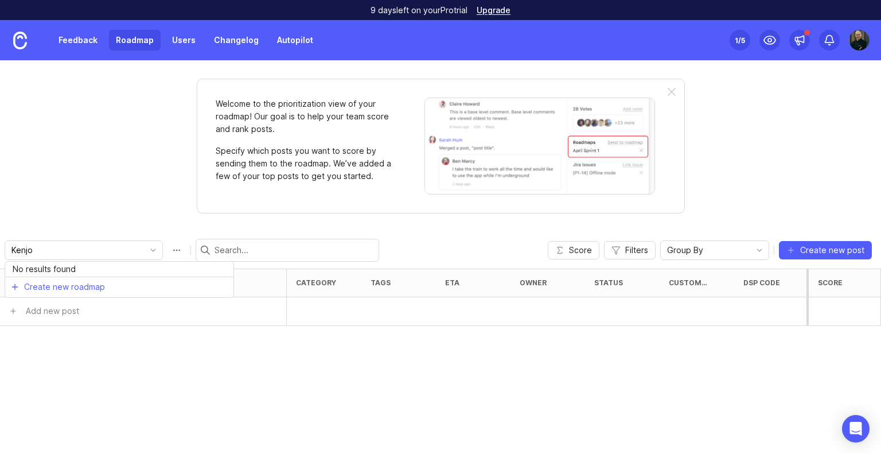
drag, startPoint x: 110, startPoint y: 152, endPoint x: 116, endPoint y: 173, distance: 22.1
click at [110, 152] on div "Welcome to the prioritization view of your roadmap! Our goal is to help your te…" at bounding box center [440, 257] width 881 height 394
type input "New Roadmap 1"
click at [111, 254] on input "New Roadmap 1" at bounding box center [74, 250] width 127 height 13
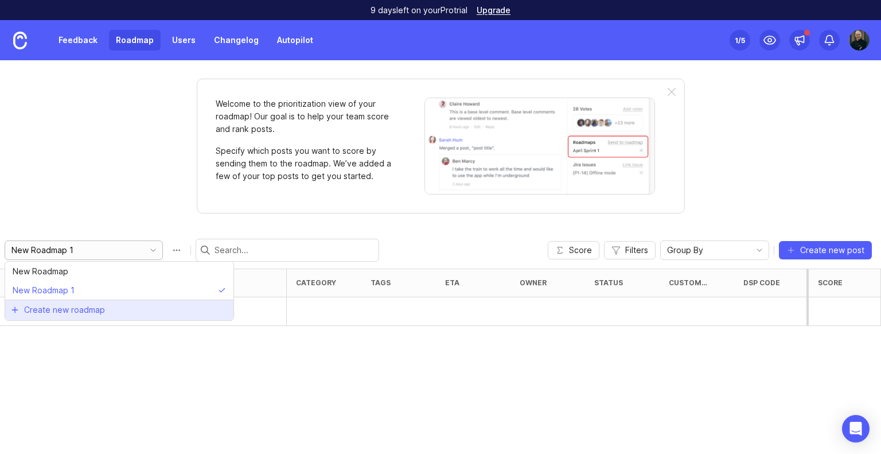
click at [108, 306] on li "Create new roadmap" at bounding box center [119, 310] width 228 height 21
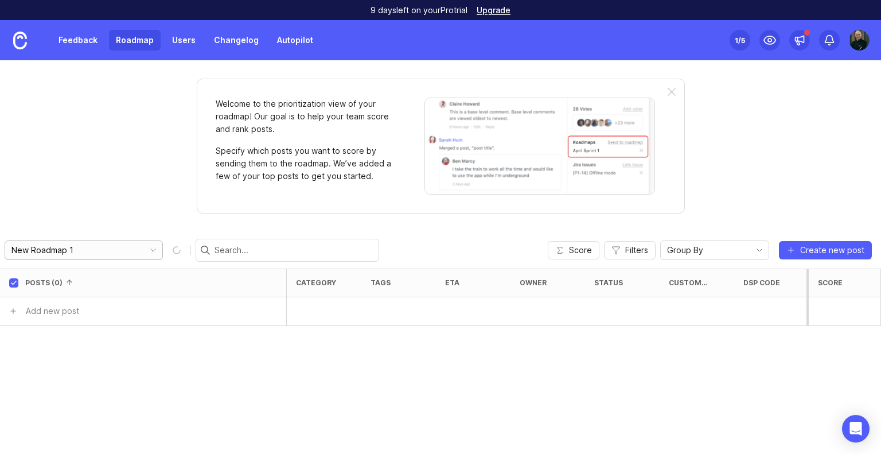
click at [144, 247] on icon "toggle icon" at bounding box center [153, 250] width 18 height 9
click at [120, 252] on input "New Roadmap 2" at bounding box center [74, 250] width 127 height 13
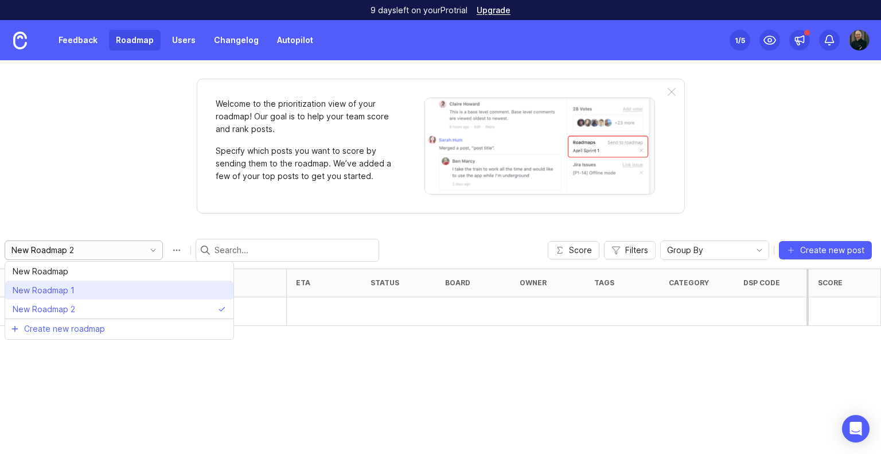
click at [60, 296] on span "New Roadmap 1" at bounding box center [44, 290] width 62 height 13
drag, startPoint x: 85, startPoint y: 250, endPoint x: 0, endPoint y: 229, distance: 88.0
click at [0, 227] on div "Welcome to the prioritization view of your roadmap! Our goal is to help your te…" at bounding box center [440, 257] width 881 height 394
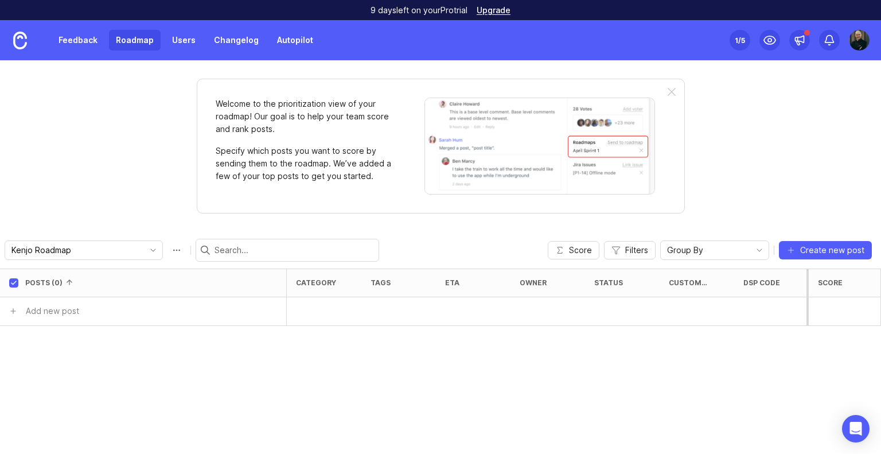
click at [117, 236] on div "Kenjo Roadmap Score Filters Group By Create new post" at bounding box center [440, 250] width 881 height 37
click at [143, 220] on div "Welcome to the prioritization view of your roadmap! Our goal is to help your te…" at bounding box center [440, 257] width 881 height 394
click at [135, 256] on div "Kenjo Roadmap" at bounding box center [84, 250] width 158 height 20
click at [185, 183] on div "Welcome to the prioritization view of your roadmap! Our goal is to help your te…" at bounding box center [440, 146] width 525 height 135
type input "New Roadmap 1"
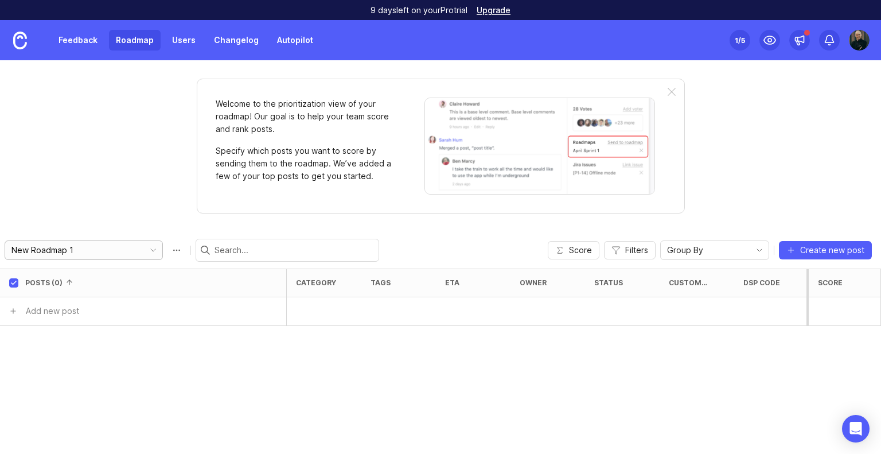
click at [109, 257] on div "New Roadmap 1" at bounding box center [72, 250] width 134 height 18
click at [326, 179] on p "Specify which posts you want to score by sending them to the roadmap. We’ve add…" at bounding box center [306, 164] width 180 height 38
click at [677, 89] on div "Welcome to the prioritization view of your roadmap! Our goal is to help your te…" at bounding box center [441, 146] width 488 height 135
click at [670, 94] on div at bounding box center [672, 92] width 8 height 9
click at [675, 91] on div at bounding box center [672, 92] width 8 height 9
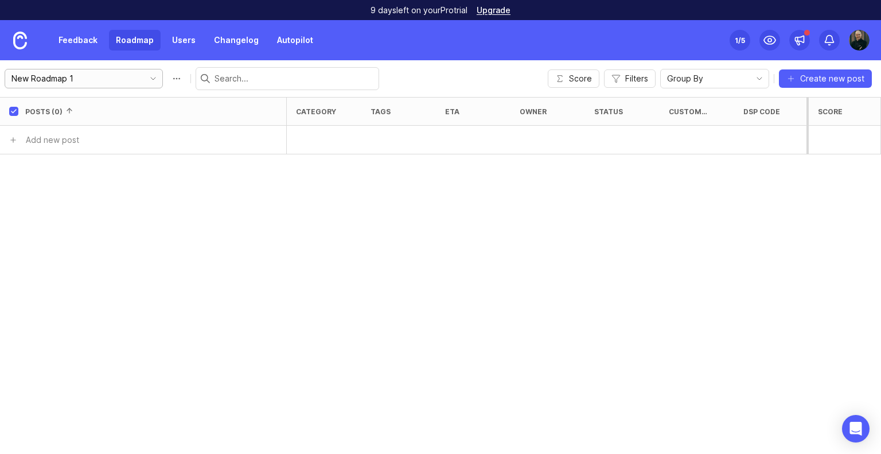
click at [71, 84] on div "New Roadmap 1" at bounding box center [72, 78] width 134 height 18
click at [870, 44] on div "Feedback Roadmap Users Changelog Autopilot Set up Canny 1 /5" at bounding box center [440, 40] width 881 height 40
